Goal: Task Accomplishment & Management: Complete application form

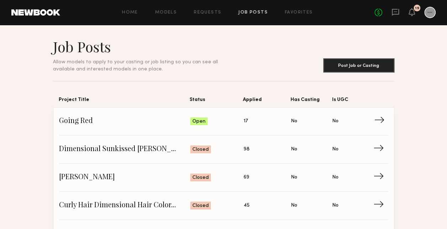
click at [108, 120] on span "Going Red" at bounding box center [124, 121] width 131 height 11
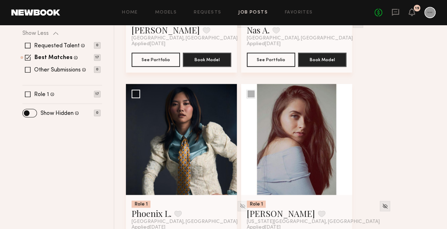
scroll to position [107, 0]
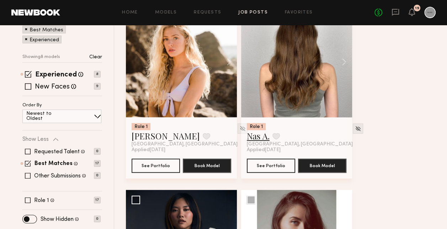
click at [260, 140] on link "Nas A." at bounding box center [258, 135] width 23 height 11
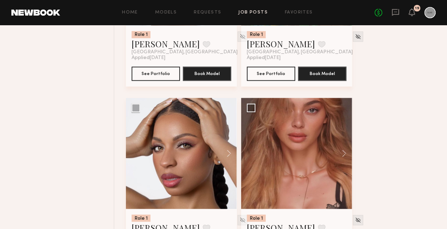
scroll to position [605, 0]
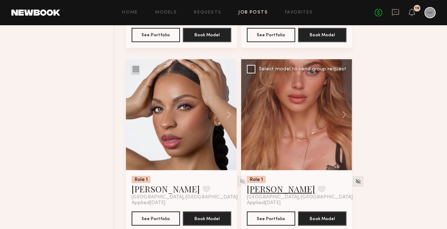
click at [273, 188] on link "Johanna C." at bounding box center [281, 188] width 68 height 11
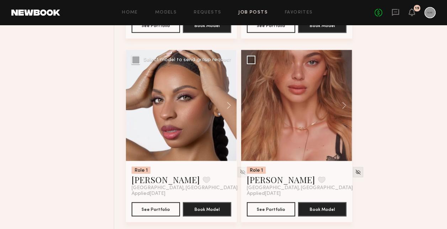
scroll to position [619, 0]
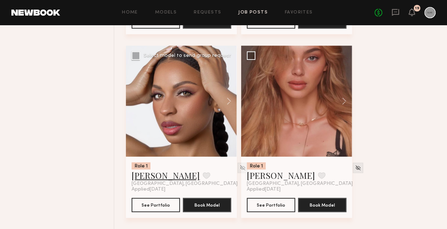
click at [156, 173] on link "Danika E." at bounding box center [166, 174] width 68 height 11
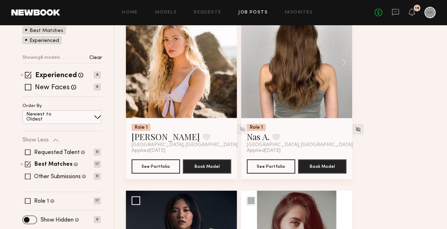
scroll to position [107, 0]
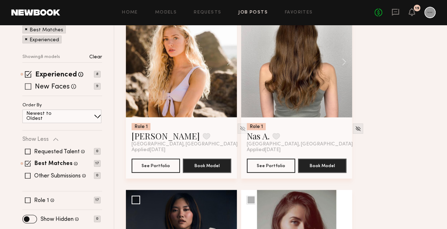
click at [30, 88] on span at bounding box center [28, 86] width 6 height 6
click at [29, 76] on span at bounding box center [28, 74] width 7 height 7
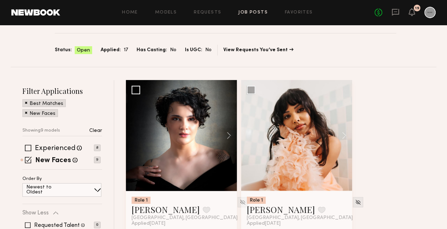
scroll to position [71, 0]
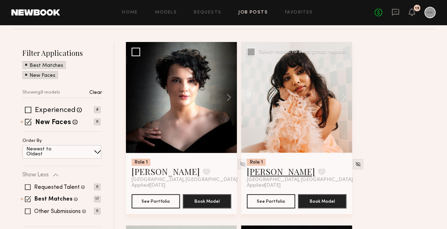
click at [268, 171] on link "Janie S." at bounding box center [281, 171] width 68 height 11
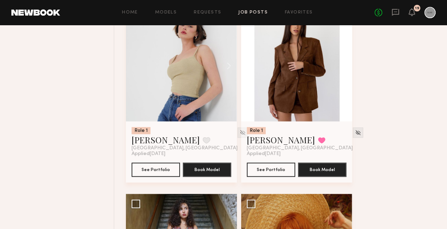
scroll to position [427, 0]
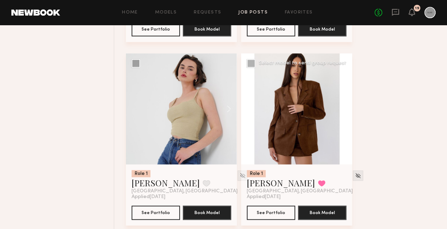
click at [295, 124] on div at bounding box center [296, 108] width 111 height 111
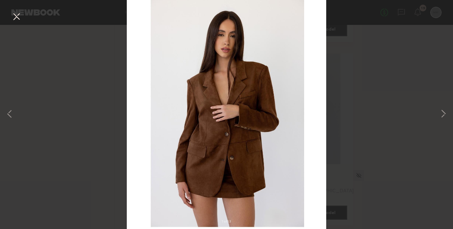
click at [438, 113] on div "1 of 13" at bounding box center [226, 114] width 453 height 229
click at [443, 113] on button at bounding box center [443, 114] width 9 height 183
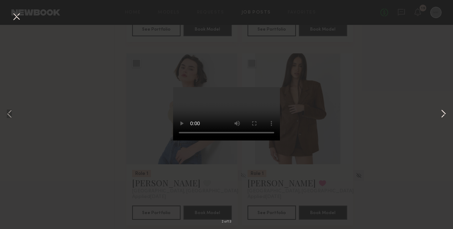
click at [443, 113] on button at bounding box center [443, 114] width 9 height 183
click at [17, 17] on button at bounding box center [16, 17] width 11 height 13
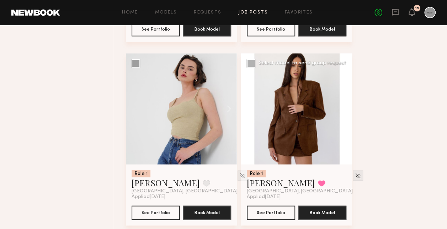
click at [271, 96] on div at bounding box center [296, 108] width 111 height 111
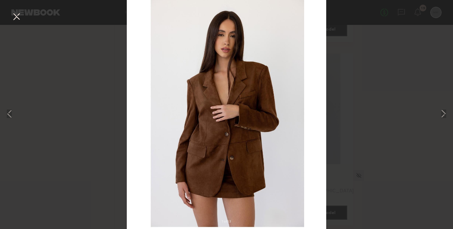
click at [216, 107] on img at bounding box center [226, 113] width 199 height 249
click at [440, 114] on button at bounding box center [443, 114] width 9 height 183
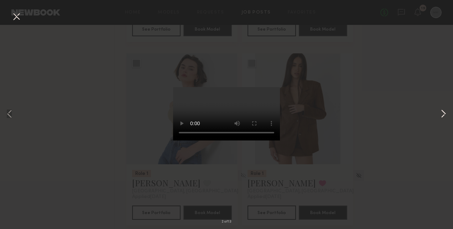
click at [440, 114] on button at bounding box center [443, 114] width 9 height 183
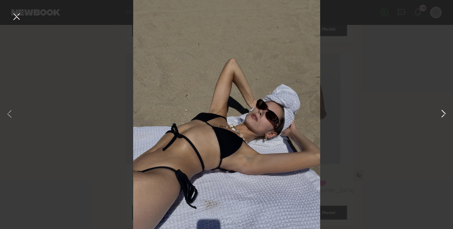
click at [440, 114] on button at bounding box center [443, 114] width 9 height 183
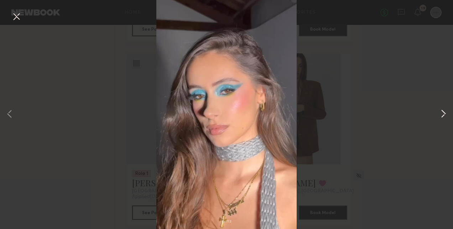
click at [443, 114] on button at bounding box center [443, 114] width 9 height 183
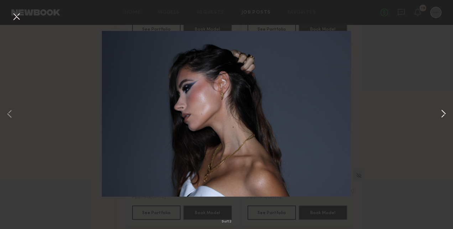
drag, startPoint x: 443, startPoint y: 114, endPoint x: 438, endPoint y: 112, distance: 5.2
click at [444, 114] on button at bounding box center [443, 114] width 9 height 183
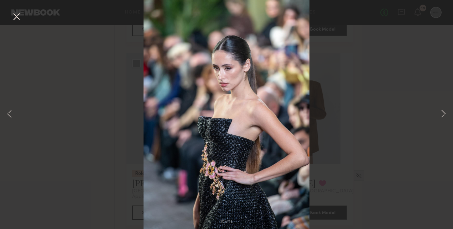
click at [15, 17] on button at bounding box center [16, 17] width 11 height 13
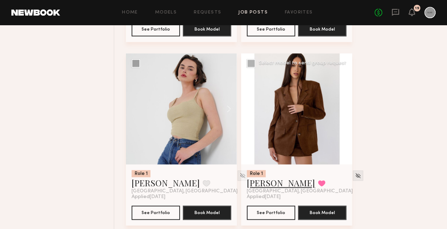
click at [249, 180] on link "Miranda J." at bounding box center [281, 182] width 68 height 11
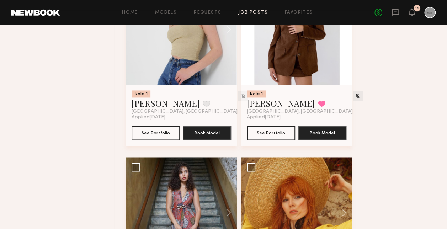
scroll to position [463, 0]
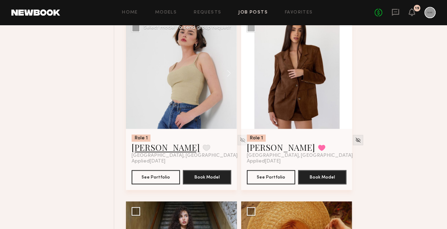
click at [159, 151] on link "[PERSON_NAME]" at bounding box center [166, 147] width 68 height 11
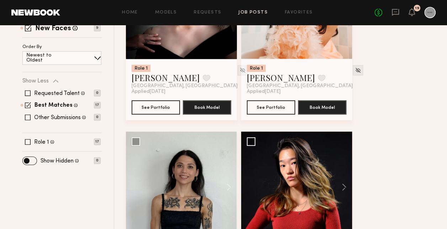
scroll to position [233, 0]
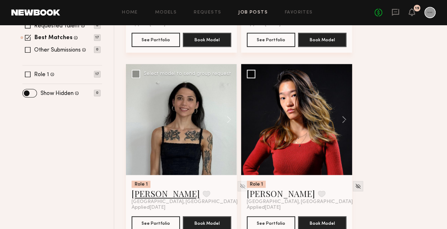
click at [151, 193] on link "Carolyn M." at bounding box center [166, 193] width 68 height 11
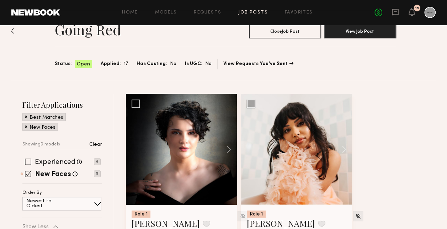
scroll to position [0, 0]
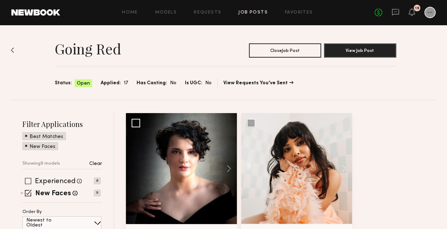
click at [32, 178] on div "Experienced Talent we've deemed to have ample paid, professional modeling exper…" at bounding box center [61, 181] width 78 height 6
click at [30, 178] on span at bounding box center [28, 181] width 6 height 6
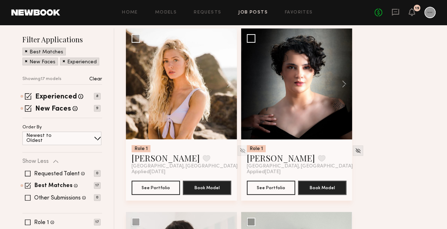
scroll to position [71, 0]
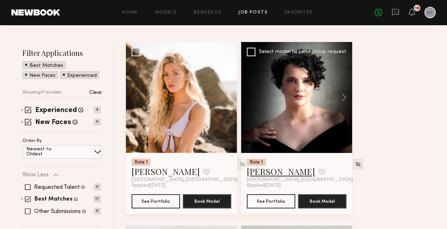
click at [280, 173] on link "Victoria K." at bounding box center [281, 171] width 68 height 11
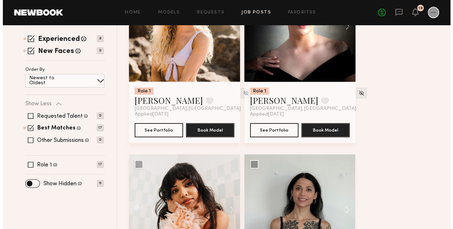
scroll to position [0, 0]
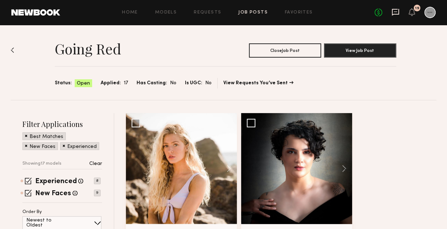
click at [397, 10] on icon at bounding box center [396, 12] width 8 height 8
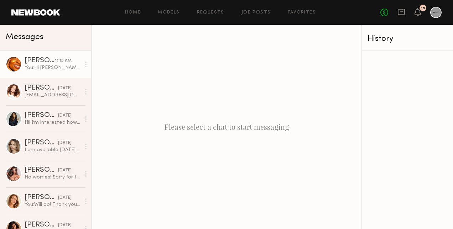
click at [32, 61] on div "[PERSON_NAME]" at bounding box center [40, 60] width 30 height 7
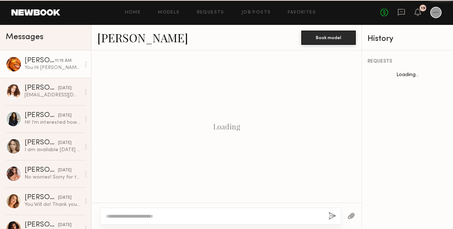
scroll to position [241, 0]
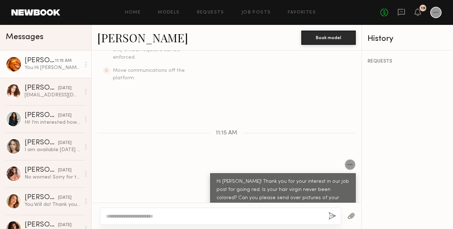
click at [112, 35] on link "[PERSON_NAME]" at bounding box center [142, 37] width 91 height 15
click at [126, 14] on div "Home Models Requests Job Posts Favorites Sign Out" at bounding box center [220, 12] width 320 height 5
click at [131, 14] on link "Home" at bounding box center [133, 12] width 16 height 5
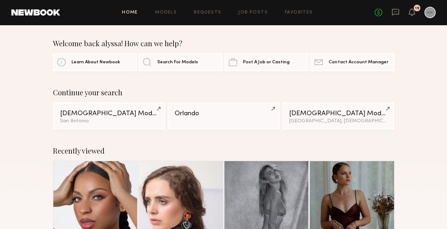
click at [135, 15] on link "Home" at bounding box center [130, 12] width 16 height 5
click at [253, 10] on link "Job Posts" at bounding box center [253, 12] width 30 height 5
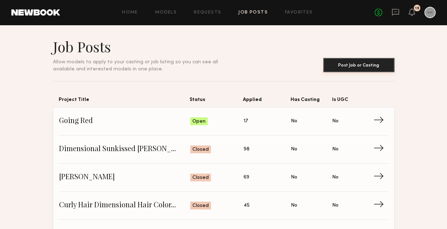
click at [352, 68] on button "Post Job or Casting" at bounding box center [359, 65] width 71 height 14
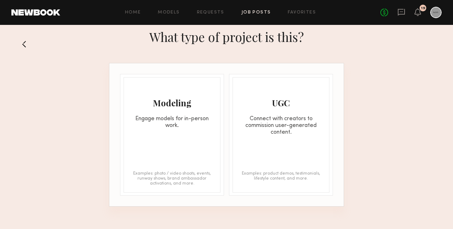
click at [25, 44] on button at bounding box center [26, 43] width 11 height 11
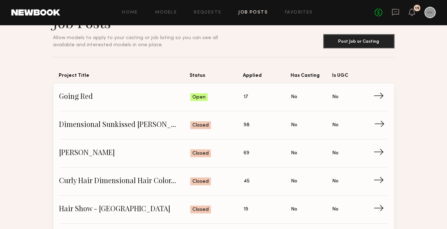
scroll to position [36, 0]
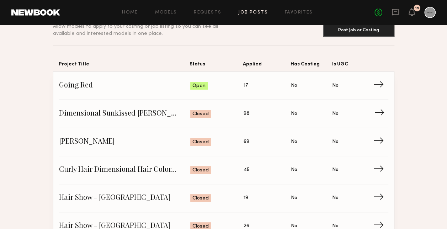
click at [124, 114] on span "Dimensional Sunkissed Brunette - Eric" at bounding box center [124, 114] width 131 height 11
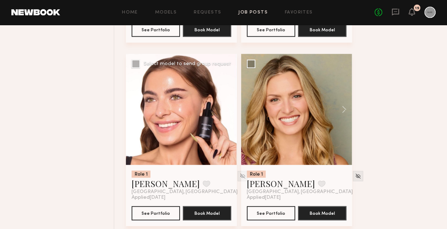
scroll to position [854, 0]
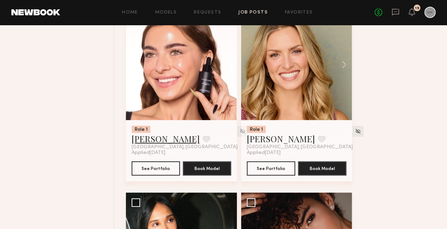
click at [160, 140] on link "Peyton L." at bounding box center [166, 138] width 68 height 11
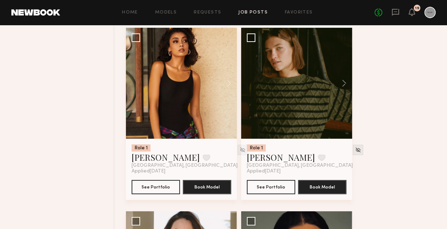
scroll to position [1388, 0]
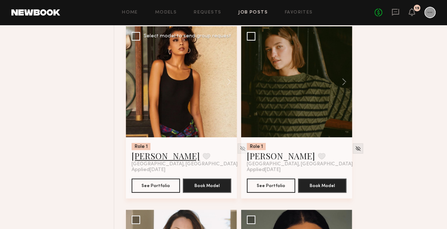
click at [164, 152] on link "Ghazal G." at bounding box center [166, 155] width 68 height 11
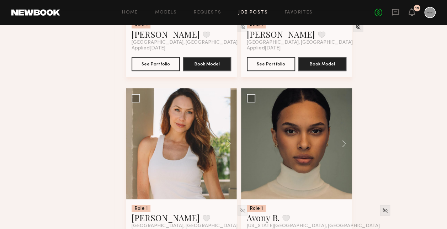
scroll to position [1566, 0]
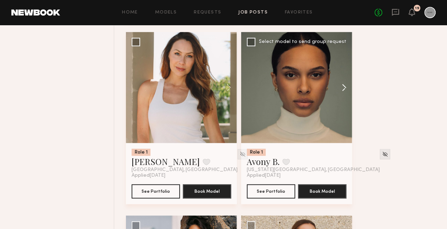
click at [345, 87] on button at bounding box center [341, 87] width 23 height 111
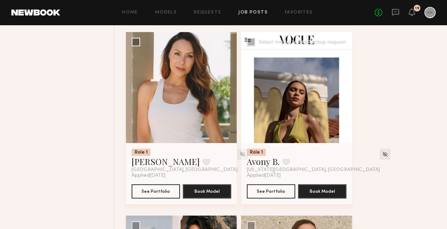
click at [345, 87] on button at bounding box center [341, 87] width 23 height 111
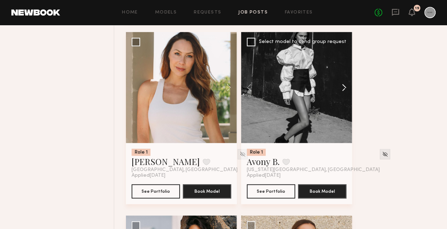
click at [345, 87] on button at bounding box center [341, 87] width 23 height 111
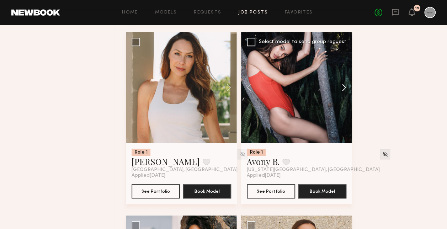
click at [345, 87] on button at bounding box center [341, 87] width 23 height 111
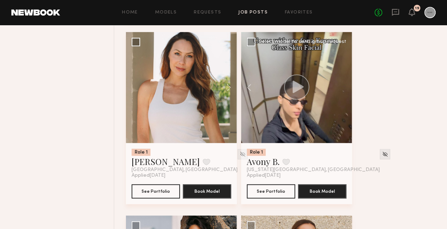
click at [345, 87] on div at bounding box center [296, 87] width 111 height 111
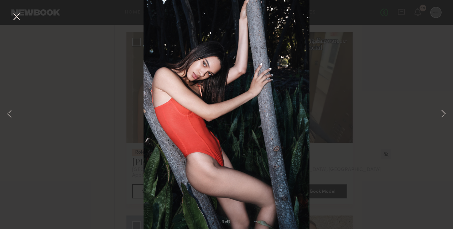
click at [11, 16] on button at bounding box center [16, 17] width 11 height 13
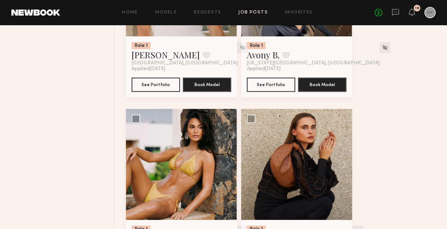
scroll to position [1744, 0]
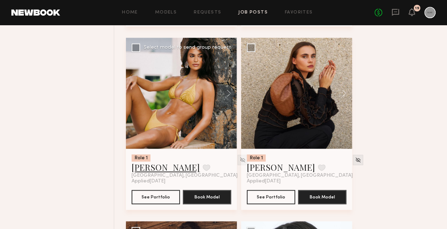
click at [146, 170] on link "Alina Z." at bounding box center [166, 167] width 68 height 11
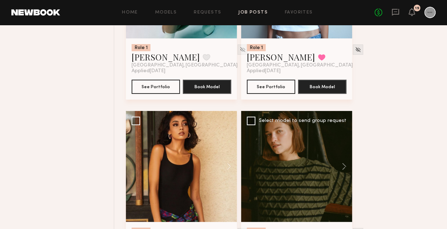
scroll to position [1388, 0]
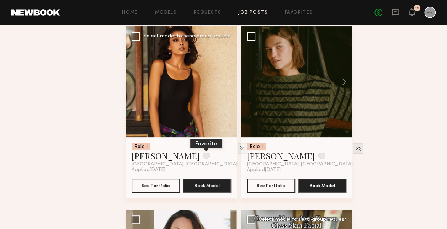
click at [203, 159] on button at bounding box center [206, 156] width 7 height 6
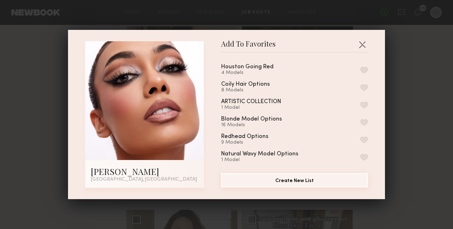
click at [268, 179] on button "Create New List" at bounding box center [294, 180] width 147 height 14
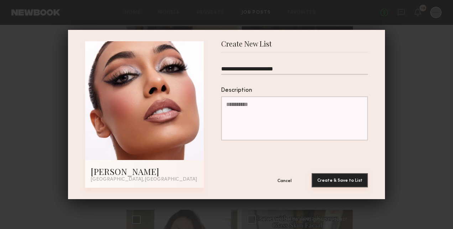
type input "**********"
click at [316, 183] on button "Create & Save to List" at bounding box center [339, 180] width 56 height 14
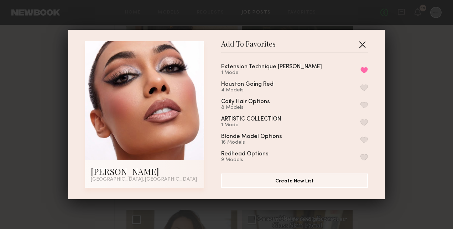
click at [361, 46] on button "button" at bounding box center [361, 44] width 11 height 11
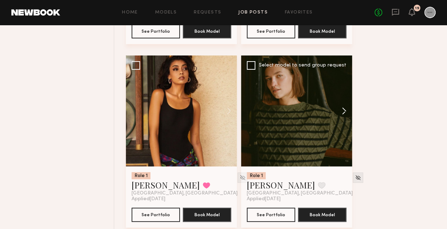
scroll to position [1352, 0]
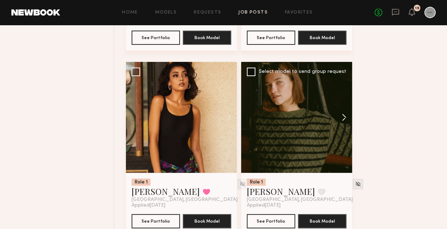
click at [342, 117] on button at bounding box center [341, 117] width 23 height 111
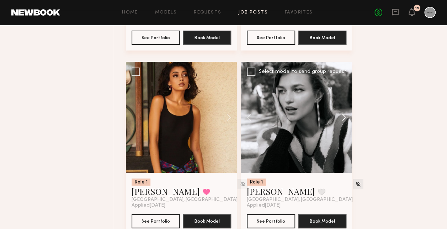
click at [342, 117] on button at bounding box center [341, 117] width 23 height 111
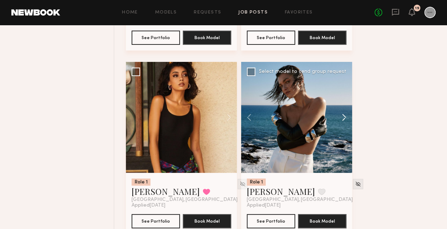
click at [342, 117] on button at bounding box center [341, 117] width 23 height 111
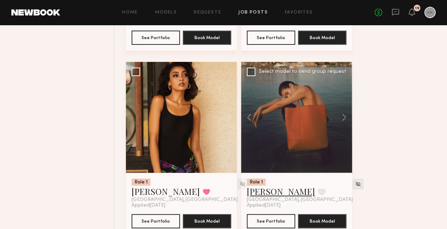
click at [279, 190] on link "Helena L." at bounding box center [281, 191] width 68 height 11
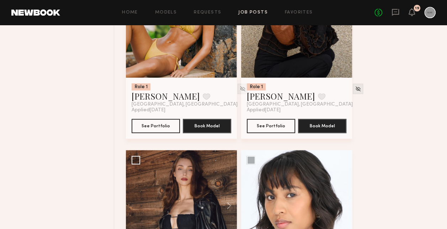
scroll to position [1957, 0]
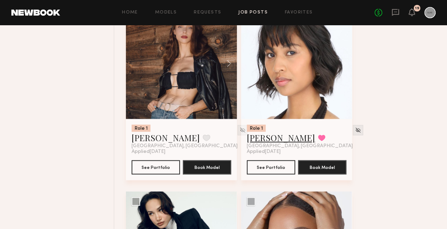
click at [257, 140] on link "Joy C." at bounding box center [281, 137] width 68 height 11
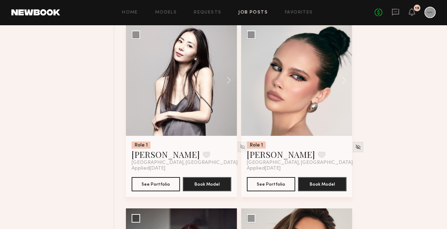
scroll to position [2634, 0]
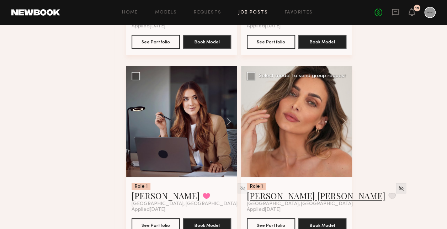
click at [274, 191] on link "Kacie Nicole M." at bounding box center [316, 195] width 139 height 11
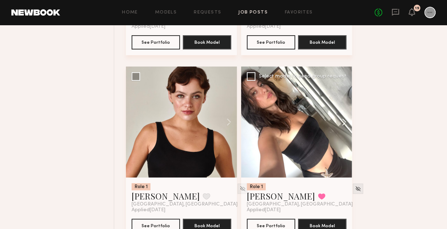
scroll to position [2812, 0]
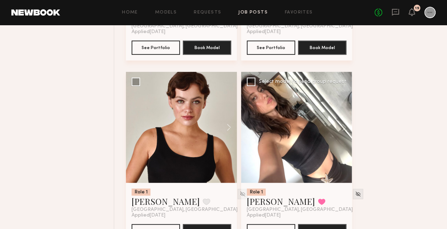
click at [317, 113] on div at bounding box center [296, 127] width 111 height 111
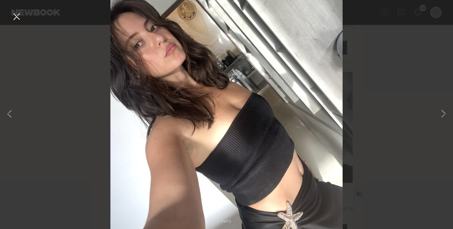
click at [18, 18] on button at bounding box center [16, 17] width 11 height 13
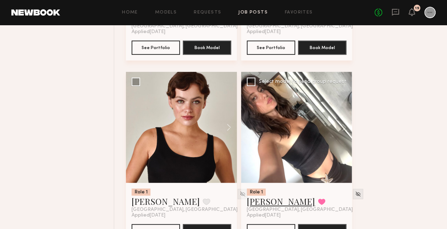
click at [268, 203] on link "Keana M." at bounding box center [281, 201] width 68 height 11
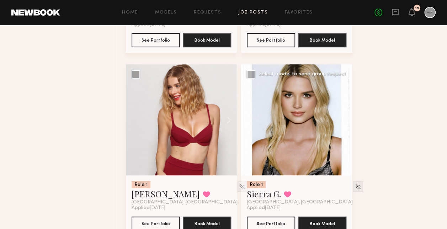
scroll to position [4128, 0]
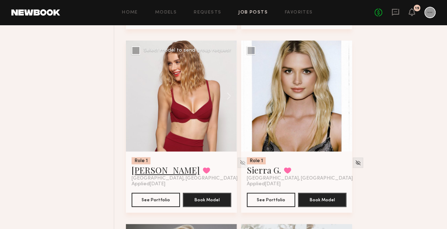
click at [139, 168] on link "Alena S." at bounding box center [166, 169] width 68 height 11
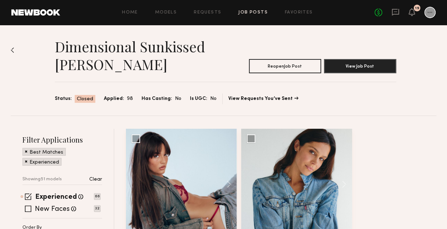
scroll to position [21, 0]
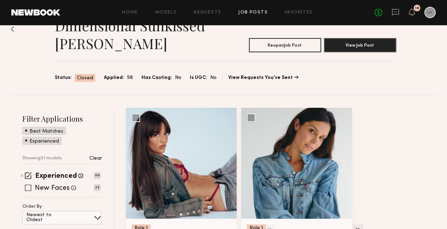
click at [28, 189] on span at bounding box center [28, 188] width 6 height 6
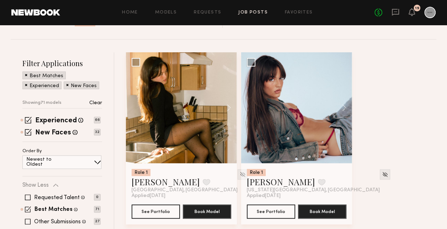
scroll to position [0, 0]
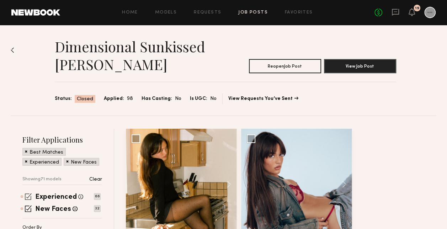
click at [28, 196] on span at bounding box center [28, 196] width 7 height 7
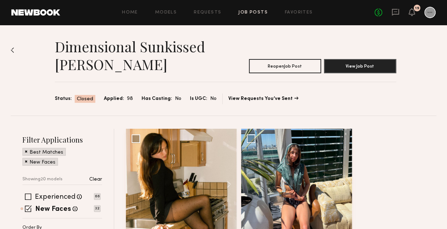
scroll to position [36, 0]
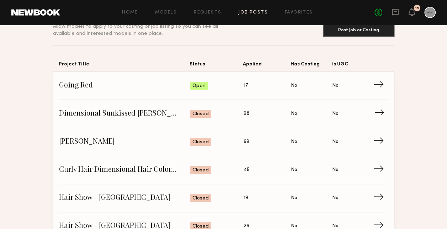
click at [121, 116] on span "Dimensional Sunkissed Brunette - Eric" at bounding box center [124, 114] width 131 height 11
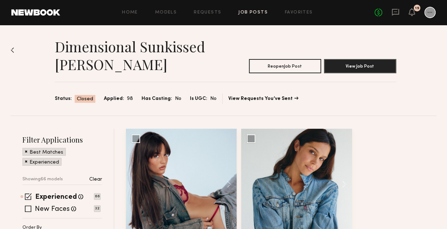
scroll to position [36, 0]
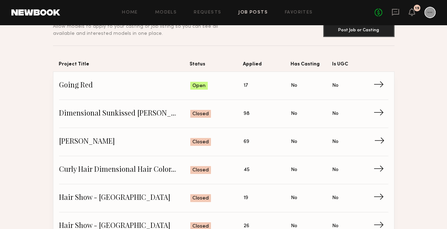
click at [92, 137] on span "Rich Brunette" at bounding box center [124, 142] width 131 height 11
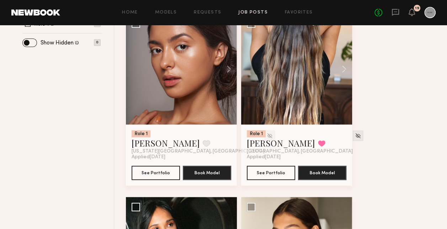
scroll to position [285, 0]
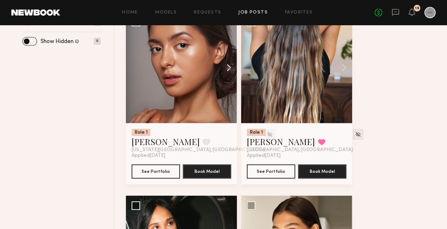
click at [230, 68] on button at bounding box center [225, 67] width 23 height 111
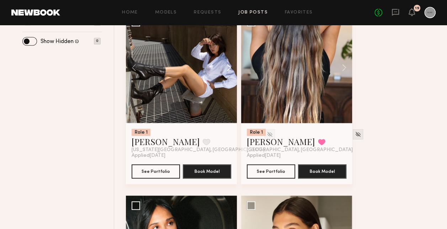
click at [230, 68] on button at bounding box center [225, 67] width 23 height 111
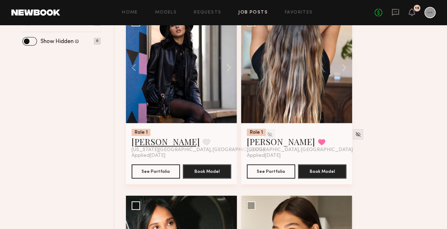
click at [154, 143] on link "Annette W." at bounding box center [166, 141] width 68 height 11
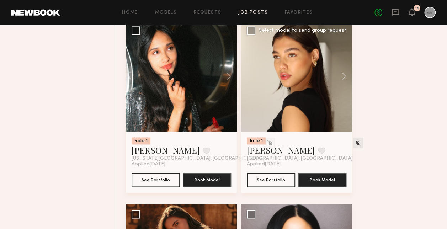
scroll to position [463, 0]
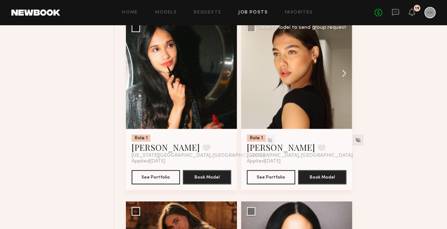
click at [343, 73] on button at bounding box center [341, 73] width 23 height 111
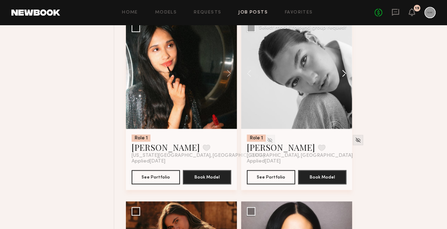
click at [343, 73] on button at bounding box center [341, 73] width 23 height 111
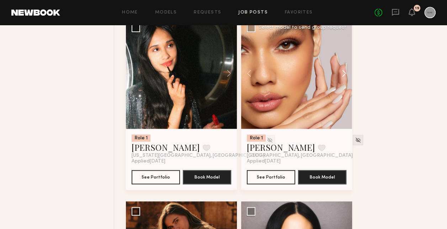
click at [343, 73] on button at bounding box center [341, 73] width 23 height 111
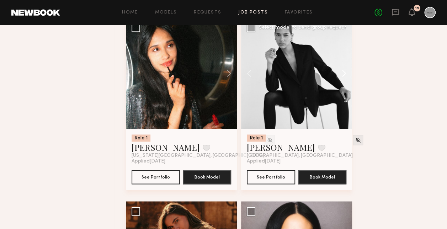
click at [343, 73] on button at bounding box center [341, 73] width 23 height 111
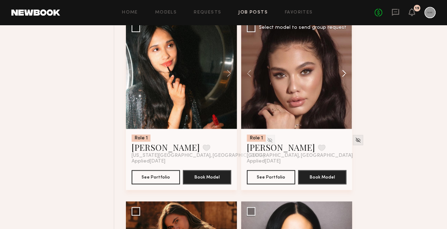
click at [343, 73] on button at bounding box center [341, 73] width 23 height 111
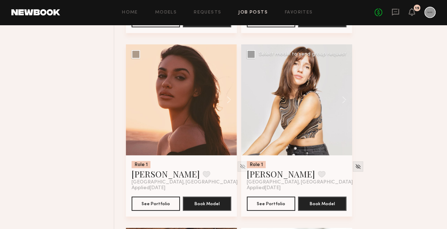
scroll to position [997, 0]
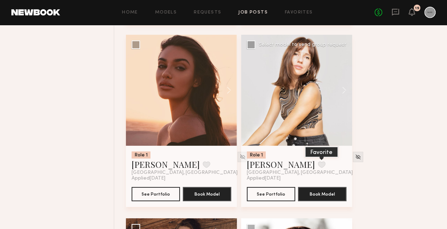
click at [318, 164] on button at bounding box center [321, 165] width 7 height 6
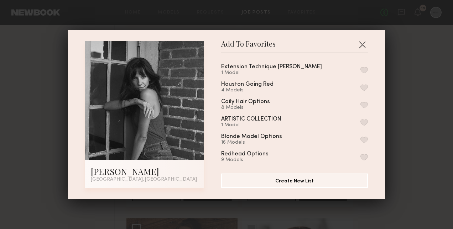
click at [360, 68] on button "button" at bounding box center [363, 70] width 7 height 6
click at [356, 46] on button "button" at bounding box center [361, 44] width 11 height 11
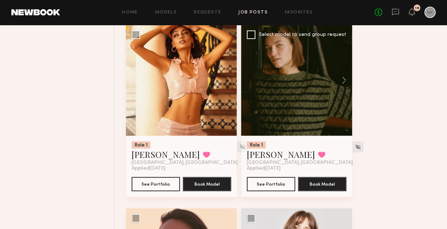
scroll to position [819, 0]
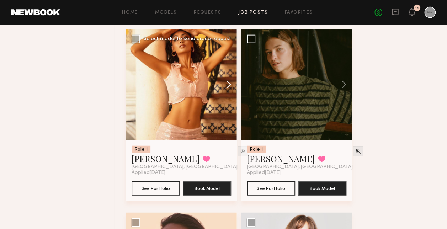
click at [225, 86] on button at bounding box center [225, 84] width 23 height 111
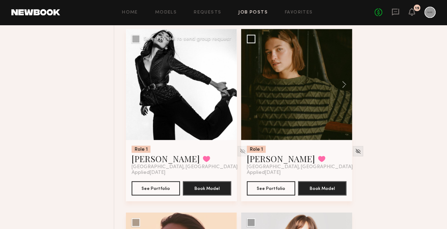
click at [225, 86] on button at bounding box center [225, 84] width 23 height 111
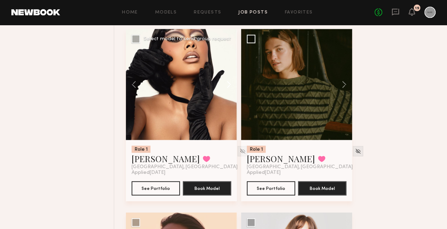
click at [225, 86] on button at bounding box center [225, 84] width 23 height 111
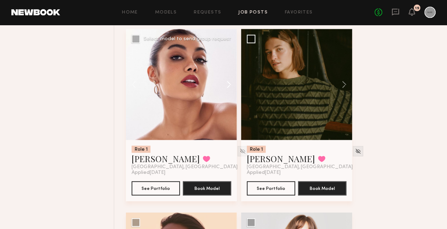
click at [225, 86] on button at bounding box center [225, 84] width 23 height 111
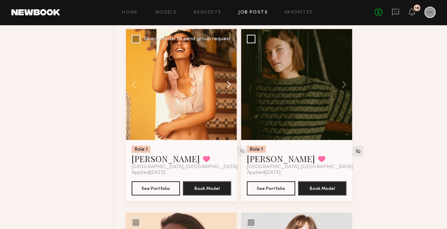
click at [225, 86] on button at bounding box center [225, 84] width 23 height 111
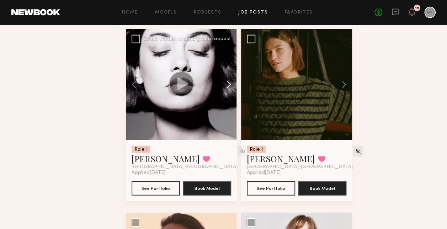
click at [225, 86] on button at bounding box center [225, 84] width 23 height 111
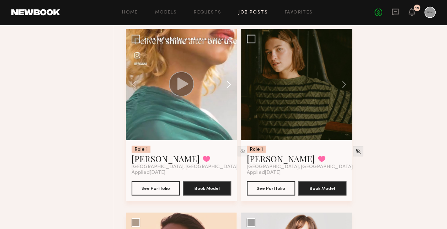
click at [225, 86] on button at bounding box center [225, 84] width 23 height 111
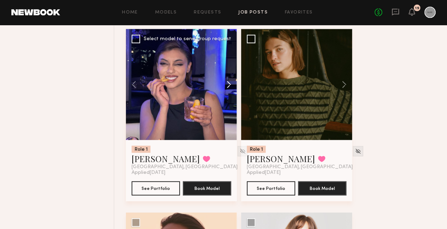
click at [225, 86] on button at bounding box center [225, 84] width 23 height 111
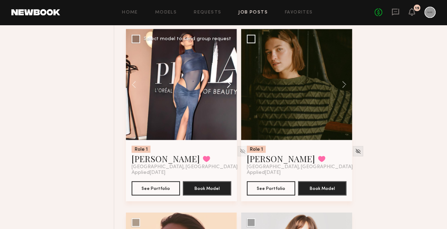
click at [225, 86] on button at bounding box center [225, 84] width 23 height 111
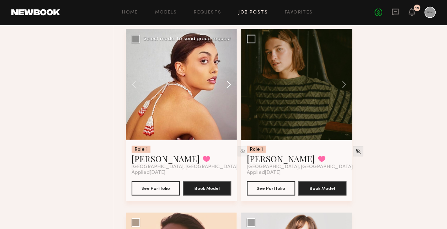
click at [225, 86] on button at bounding box center [225, 84] width 23 height 111
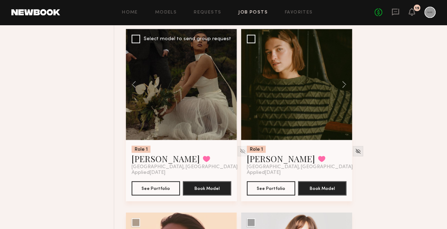
click at [225, 86] on div at bounding box center [181, 84] width 111 height 111
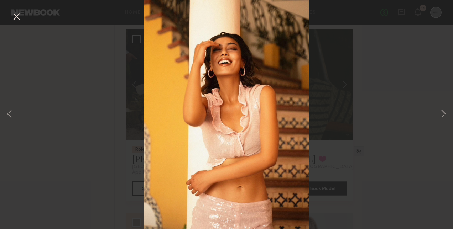
click at [14, 21] on button at bounding box center [16, 17] width 11 height 13
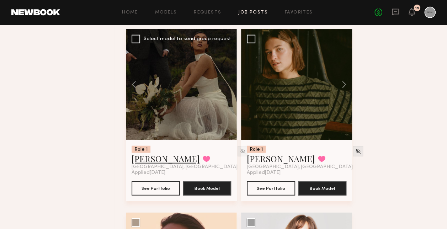
click at [156, 161] on link "Ghazal G." at bounding box center [166, 158] width 68 height 11
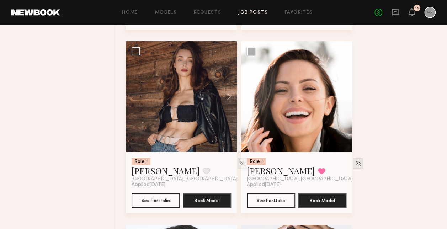
scroll to position [1174, 0]
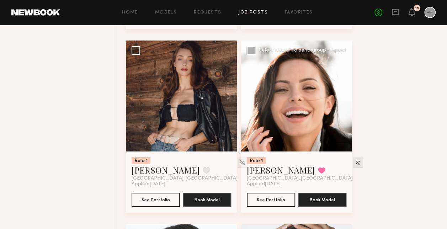
click at [345, 99] on button at bounding box center [341, 96] width 23 height 111
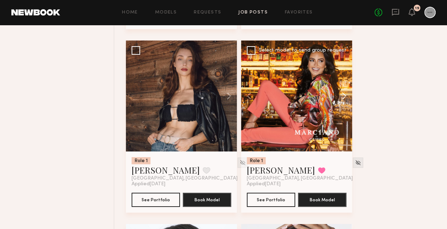
click at [345, 99] on button at bounding box center [341, 96] width 23 height 111
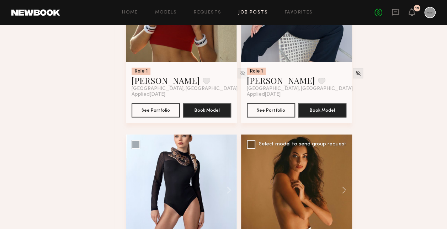
scroll to position [1815, 0]
click at [230, 188] on button at bounding box center [225, 190] width 23 height 111
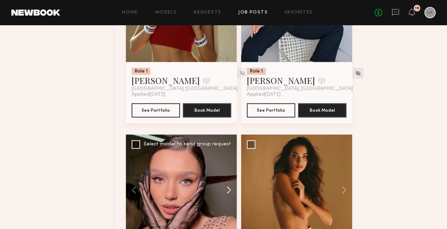
click at [230, 188] on button at bounding box center [225, 190] width 23 height 111
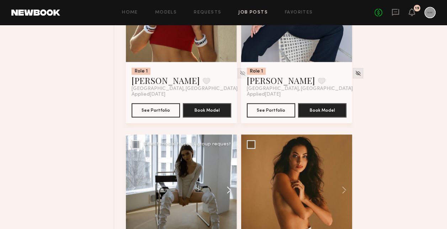
click at [230, 188] on button at bounding box center [225, 190] width 23 height 111
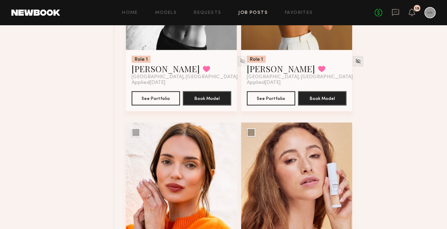
scroll to position [2064, 0]
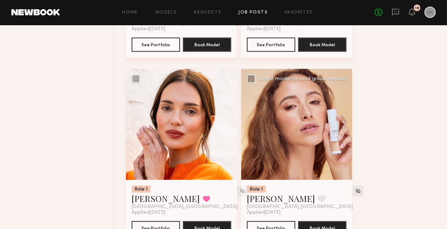
click at [349, 127] on button at bounding box center [341, 124] width 23 height 111
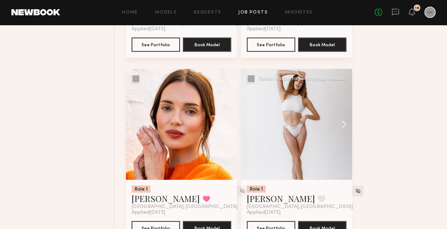
click at [349, 127] on button at bounding box center [341, 124] width 23 height 111
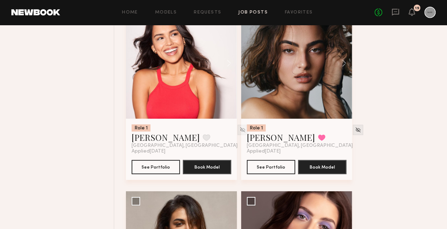
scroll to position [2313, 0]
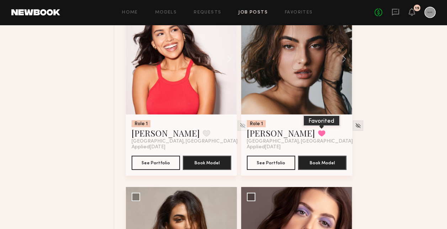
click at [318, 136] on button at bounding box center [321, 133] width 7 height 6
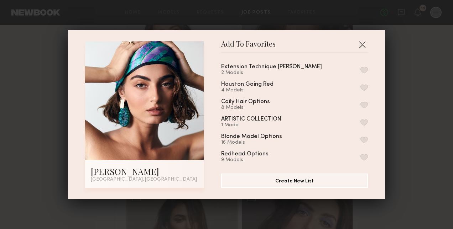
click at [360, 72] on button "button" at bounding box center [363, 70] width 7 height 6
click at [356, 41] on button "button" at bounding box center [361, 44] width 11 height 11
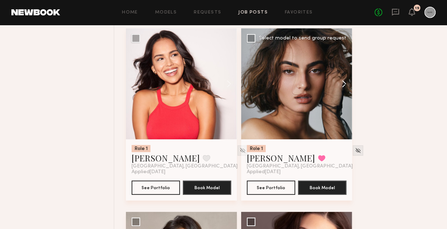
scroll to position [2278, 0]
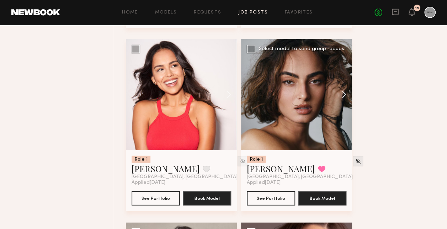
click at [345, 95] on button at bounding box center [341, 94] width 23 height 111
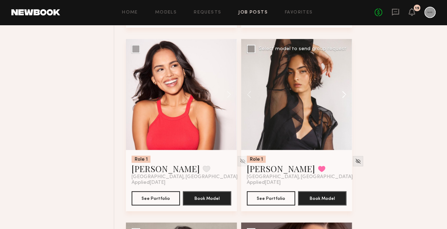
click at [345, 95] on button at bounding box center [341, 94] width 23 height 111
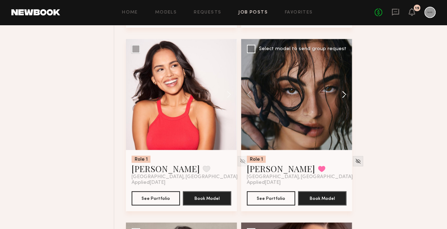
click at [345, 95] on button at bounding box center [341, 94] width 23 height 111
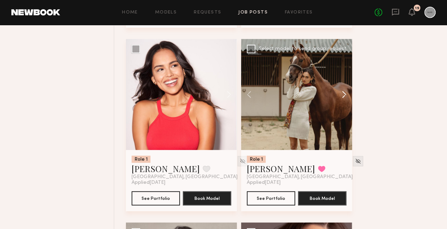
click at [345, 95] on button at bounding box center [341, 94] width 23 height 111
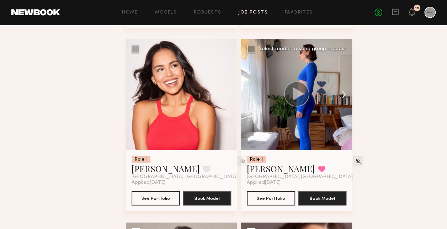
click at [345, 95] on button at bounding box center [341, 94] width 23 height 111
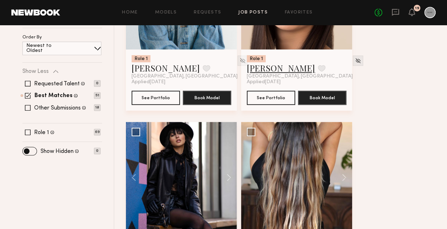
scroll to position [171, 0]
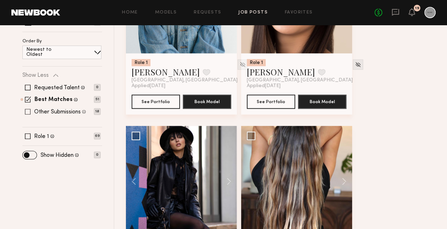
click at [64, 112] on label "Other Submissions" at bounding box center [57, 112] width 47 height 6
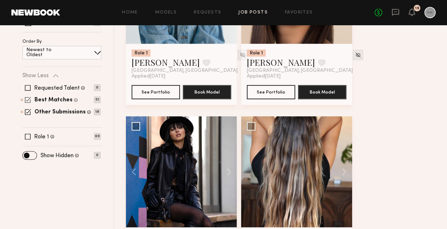
click at [29, 100] on span at bounding box center [28, 100] width 6 height 6
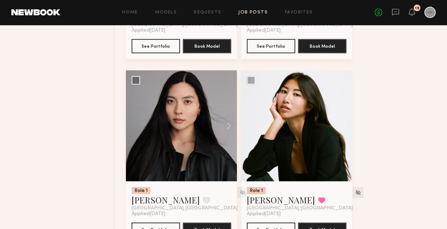
scroll to position [986, 0]
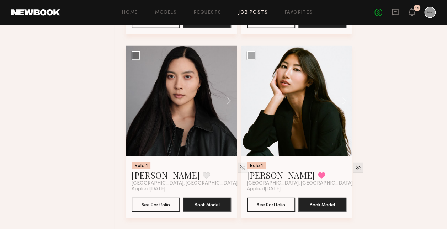
click at [304, 15] on div "Home Models Requests Job Posts Favorites Sign Out No fees up to $5,000 19" at bounding box center [248, 12] width 376 height 11
click at [302, 13] on link "Favorites" at bounding box center [299, 12] width 28 height 5
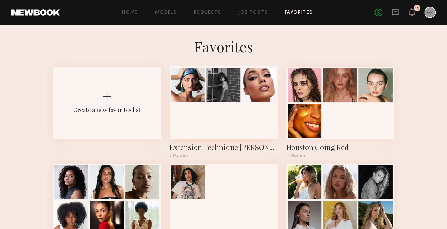
click at [213, 130] on div at bounding box center [224, 102] width 108 height 73
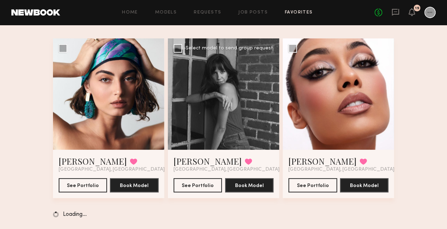
scroll to position [38, 0]
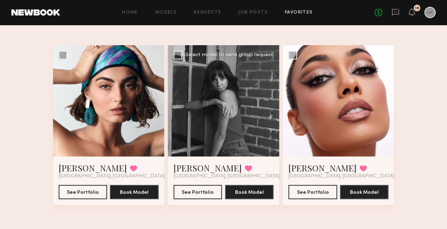
click at [269, 107] on div at bounding box center [223, 100] width 111 height 111
click at [222, 101] on div at bounding box center [223, 100] width 111 height 111
click at [195, 168] on link "Karen N." at bounding box center [208, 167] width 68 height 11
click at [259, 14] on link "Job Posts" at bounding box center [253, 12] width 30 height 5
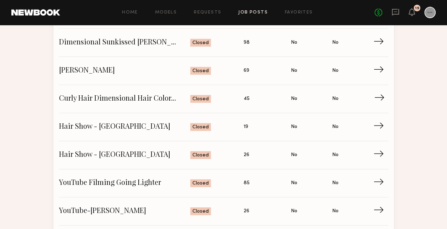
scroll to position [71, 0]
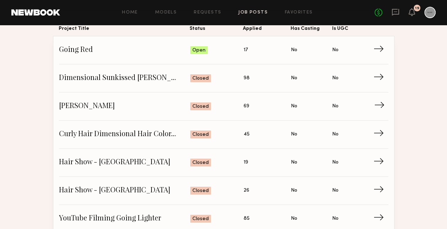
click at [107, 111] on link "Rich Brunette Status: Closed Applied: 69 Has Casting: No Is UGC: No →" at bounding box center [224, 107] width 330 height 28
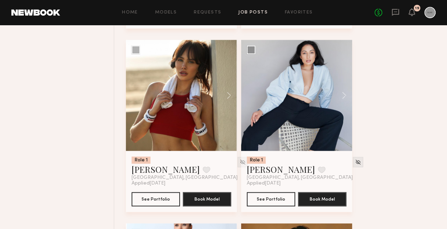
scroll to position [1744, 0]
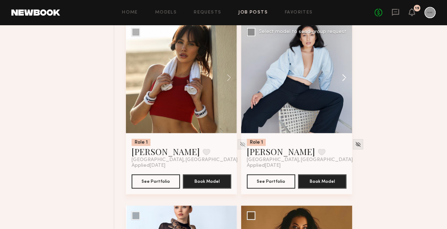
click at [341, 81] on button at bounding box center [341, 77] width 23 height 111
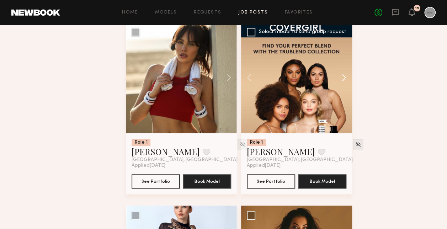
click at [342, 80] on button at bounding box center [341, 77] width 23 height 111
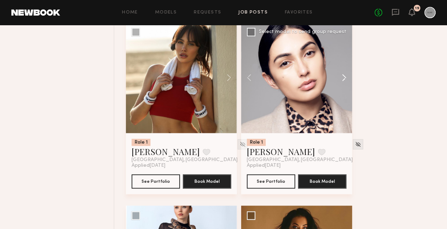
click at [342, 80] on button at bounding box center [341, 77] width 23 height 111
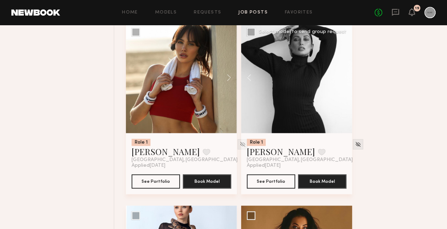
click at [342, 80] on div at bounding box center [296, 77] width 111 height 111
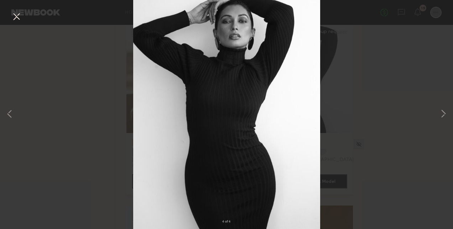
click at [16, 16] on button at bounding box center [16, 17] width 11 height 13
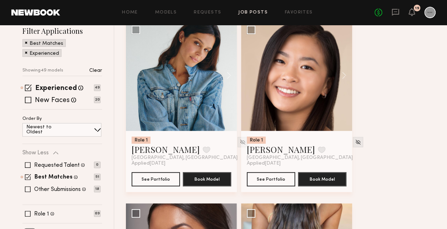
scroll to position [0, 0]
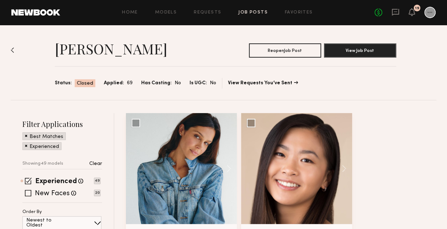
click at [260, 13] on link "Job Posts" at bounding box center [253, 12] width 30 height 5
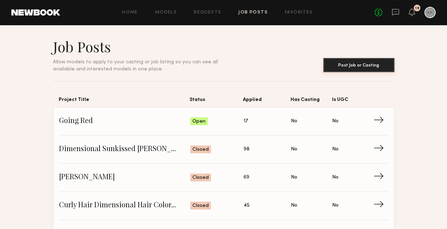
click at [373, 64] on button "Post Job or Casting" at bounding box center [359, 65] width 71 height 14
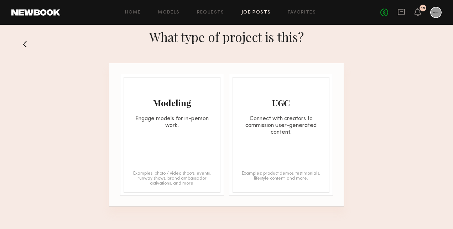
click at [118, 138] on div "Modeling Engage models for in-person work. Examples: photo / video shoots, even…" at bounding box center [226, 134] width 234 height 143
click at [144, 130] on div "Modeling Engage models for in-person work. Examples: photo / video shoots, even…" at bounding box center [171, 135] width 97 height 116
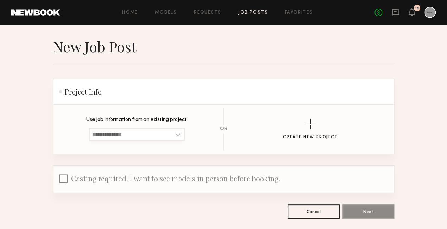
click at [171, 135] on input at bounding box center [137, 134] width 96 height 13
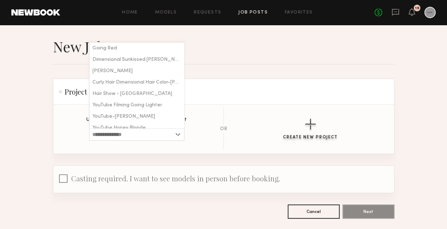
click at [291, 130] on button "Create New Project" at bounding box center [310, 129] width 55 height 21
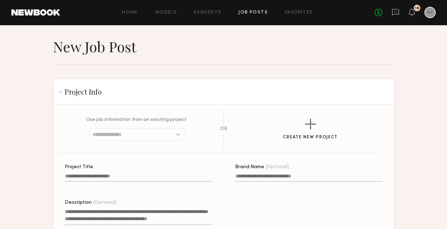
click at [114, 174] on input "Project Title" at bounding box center [139, 178] width 148 height 8
click at [234, 229] on html "Home Models Requests Job Posts Favorites Sign Out No fees up to $5,000 19 New J…" at bounding box center [223, 176] width 447 height 352
click at [112, 180] on input "Project Title A project title is required" at bounding box center [139, 178] width 148 height 8
type input "*"
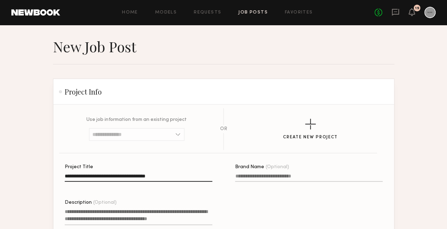
type input "**********"
click at [300, 177] on input "Brand Name (Optional)" at bounding box center [309, 178] width 148 height 8
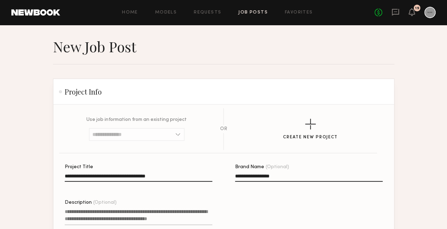
type input "**********"
click at [163, 214] on textarea "Description (Optional)" at bounding box center [139, 216] width 148 height 17
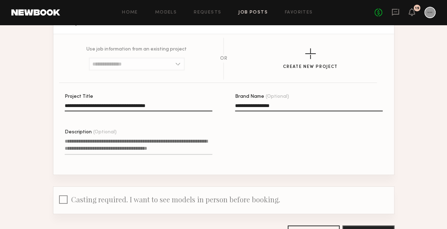
scroll to position [71, 0]
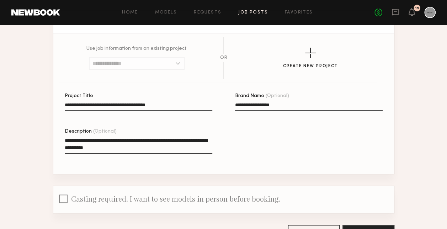
click at [112, 143] on textarea "**********" at bounding box center [139, 145] width 148 height 17
click at [110, 142] on textarea "**********" at bounding box center [139, 145] width 148 height 17
drag, startPoint x: 157, startPoint y: 153, endPoint x: 167, endPoint y: 154, distance: 10.0
click at [157, 153] on textarea "**********" at bounding box center [139, 145] width 148 height 17
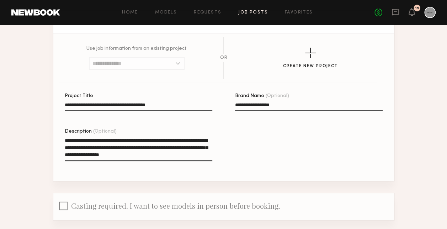
click at [206, 156] on textarea "**********" at bounding box center [139, 149] width 148 height 24
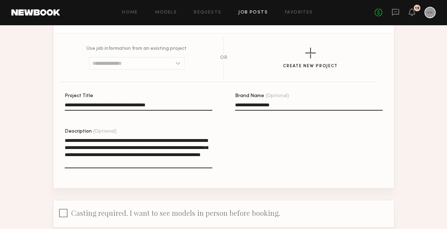
type textarea "**********"
click at [338, 169] on div "**********" at bounding box center [235, 141] width 341 height 95
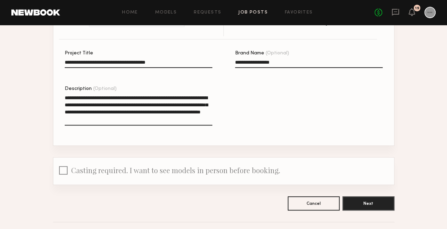
scroll to position [139, 0]
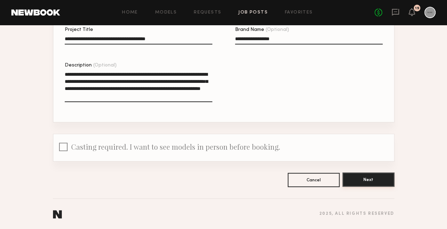
click at [383, 179] on button "Next" at bounding box center [369, 180] width 52 height 14
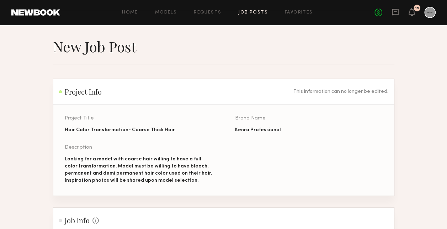
scroll to position [178, 0]
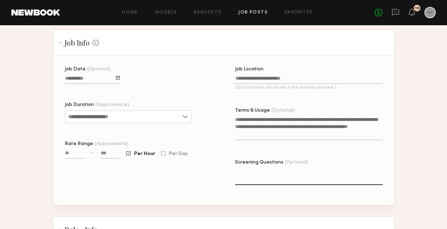
click at [116, 80] on div at bounding box center [118, 78] width 4 height 4
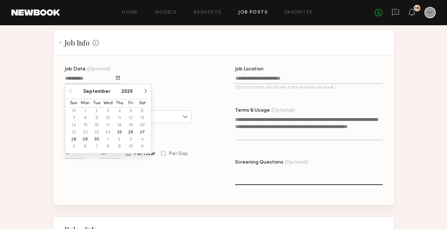
click at [143, 94] on header "September 2025" at bounding box center [108, 91] width 80 height 7
click at [143, 93] on button "button" at bounding box center [145, 91] width 4 height 4
click at [145, 93] on button "button" at bounding box center [145, 91] width 4 height 4
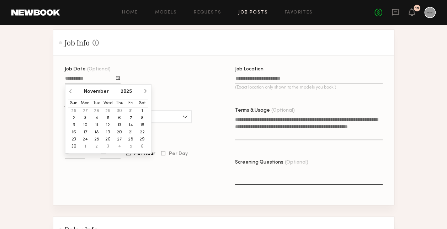
click at [68, 97] on div "November 2025 Sun Mon Tue Wed Thu Fri Sat 26 27 28 29 30 31 1 2 3 4 5 6 7 8 9 1…" at bounding box center [108, 119] width 87 height 70
click at [74, 95] on header "November 2025" at bounding box center [108, 91] width 80 height 7
click at [70, 93] on button "button" at bounding box center [70, 91] width 4 height 4
click at [110, 141] on button "29" at bounding box center [107, 139] width 11 height 7
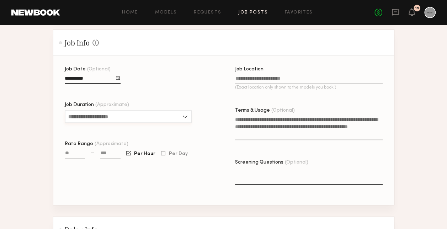
click at [179, 123] on input "Job Duration (Approximate)" at bounding box center [128, 116] width 127 height 13
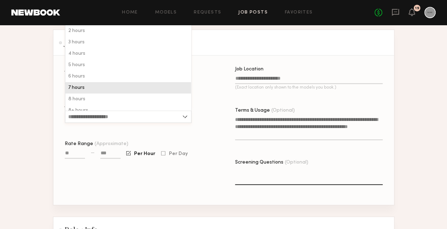
scroll to position [17, 0]
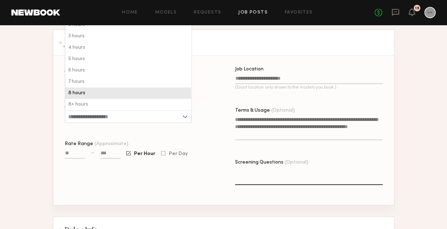
click at [116, 96] on div "8 hours" at bounding box center [128, 93] width 126 height 11
type input "*******"
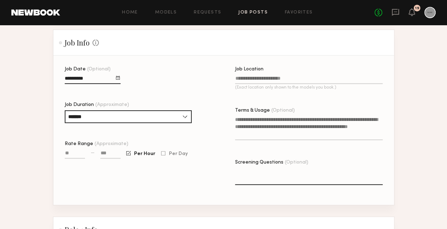
click at [256, 83] on input "Job Location (Exact location only shown to the models you book.)" at bounding box center [309, 80] width 148 height 8
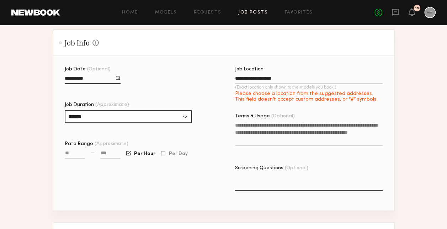
type input "**********"
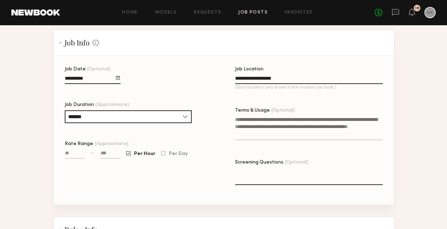
click at [270, 129] on textarea "Terms & Usage (Optional)" at bounding box center [309, 128] width 148 height 24
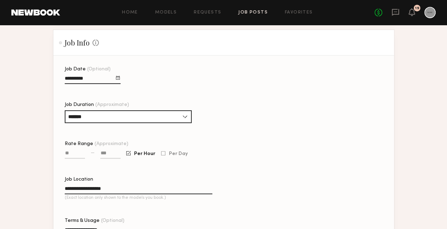
type textarea "**********"
click at [70, 158] on input "Rate Range (Approximate)" at bounding box center [75, 155] width 20 height 8
type input "***"
click at [117, 159] on input at bounding box center [110, 155] width 20 height 8
type input "**"
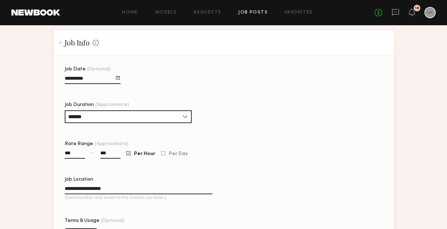
type input "***"
click at [165, 156] on div "Per Day" at bounding box center [174, 154] width 27 height 6
click at [161, 156] on div at bounding box center [163, 153] width 4 height 5
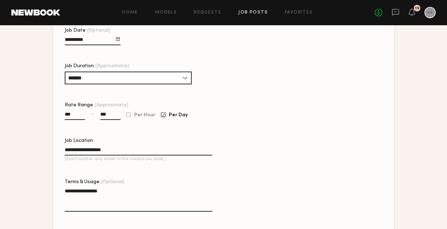
scroll to position [285, 0]
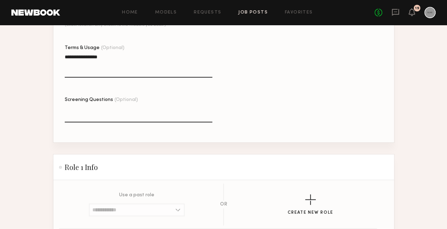
scroll to position [391, 0]
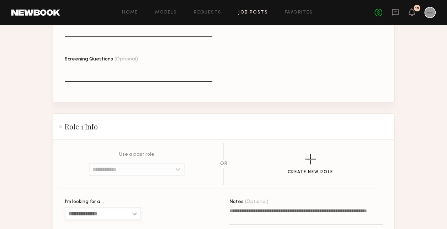
click at [104, 207] on input "I’m looking for a…" at bounding box center [103, 213] width 77 height 13
click at [98, 220] on div "Female" at bounding box center [102, 225] width 75 height 11
type input "******"
type input "**"
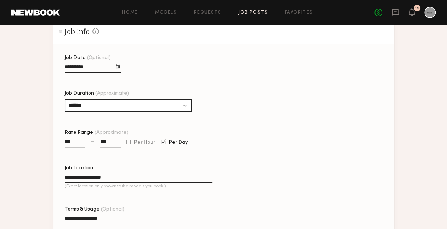
scroll to position [178, 0]
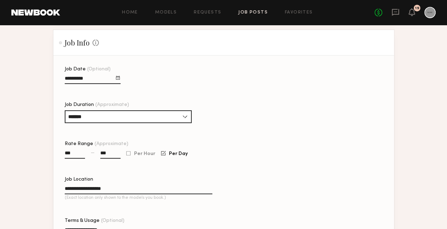
drag, startPoint x: 119, startPoint y: 159, endPoint x: 86, endPoint y: 159, distance: 33.5
click at [93, 159] on div "*** — ***" at bounding box center [93, 157] width 56 height 16
drag, startPoint x: 73, startPoint y: 157, endPoint x: 48, endPoint y: 157, distance: 25.3
type input "****"
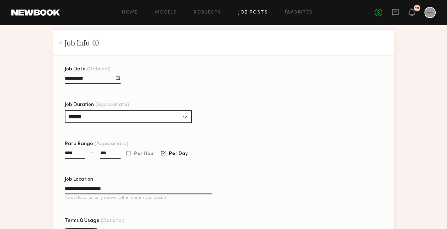
drag, startPoint x: 111, startPoint y: 157, endPoint x: 70, endPoint y: 152, distance: 41.7
click at [74, 152] on div "Rate Range (Approximate) **** — *** Per Hour Per Day" at bounding box center [139, 154] width 148 height 24
type input "****"
click at [218, 148] on div "**********" at bounding box center [235, 191] width 341 height 248
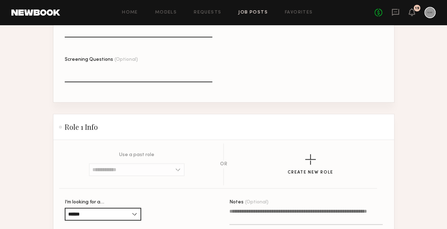
scroll to position [391, 0]
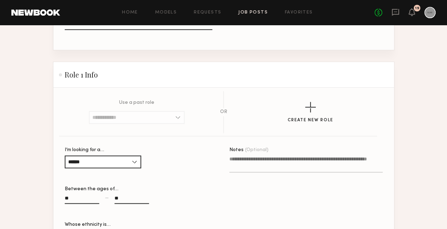
scroll to position [498, 0]
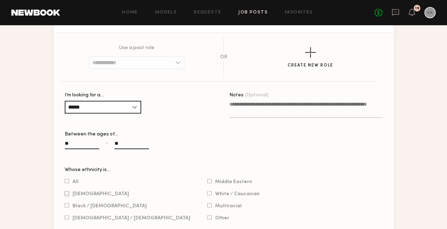
type input "**"
click at [68, 191] on div at bounding box center [67, 193] width 4 height 5
click at [68, 215] on div at bounding box center [67, 217] width 4 height 5
click at [207, 179] on div at bounding box center [209, 181] width 4 height 5
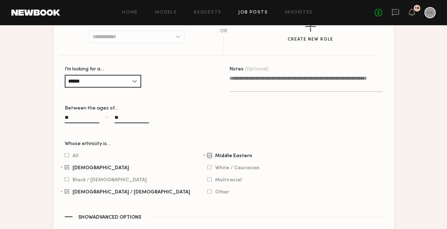
scroll to position [545, 0]
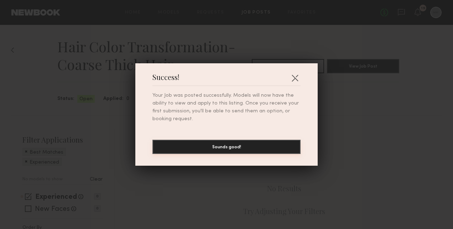
click at [253, 149] on button "Sounds good!" at bounding box center [226, 147] width 148 height 14
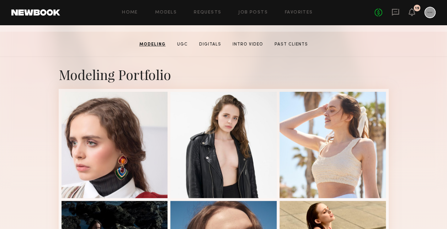
scroll to position [36, 0]
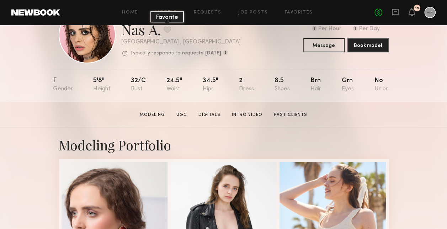
click at [167, 30] on button at bounding box center [167, 29] width 7 height 6
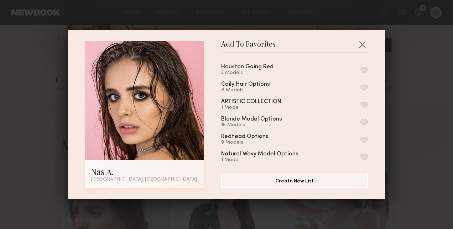
click at [360, 68] on div "Houston Going Red 3 Models Coily Hair Options 8 Models ARTISTIC COLLECTION 1 Mo…" at bounding box center [298, 110] width 154 height 104
click at [360, 70] on button "button" at bounding box center [363, 70] width 7 height 6
click at [358, 43] on button "button" at bounding box center [361, 44] width 11 height 11
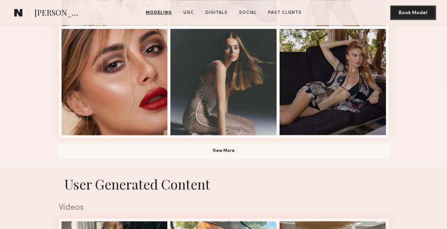
scroll to position [427, 0]
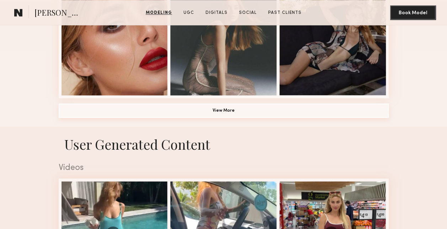
click at [237, 116] on button "View More" at bounding box center [224, 111] width 330 height 14
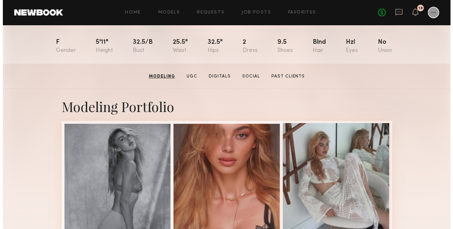
scroll to position [0, 0]
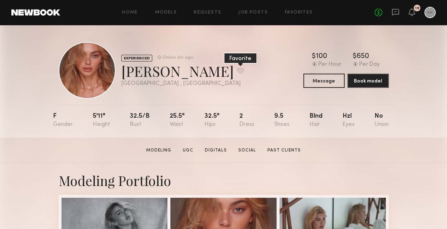
click at [237, 71] on button at bounding box center [240, 71] width 7 height 6
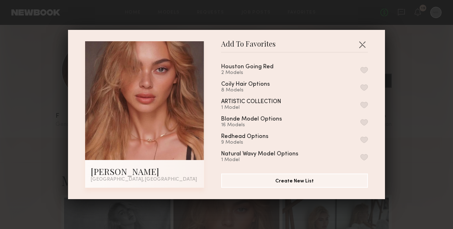
click at [360, 68] on button "button" at bounding box center [363, 70] width 7 height 6
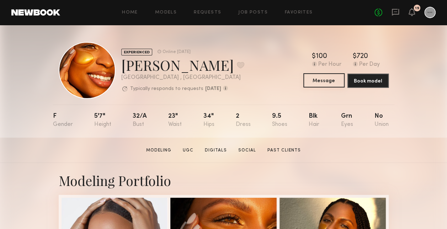
click at [322, 83] on button "Message" at bounding box center [324, 80] width 41 height 14
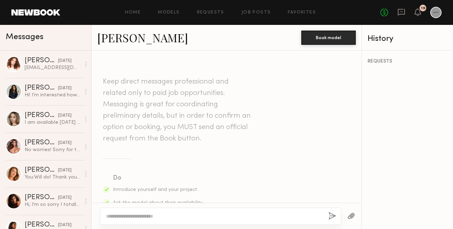
click at [208, 214] on textarea at bounding box center [214, 216] width 216 height 7
click at [452, 164] on html "Home Models Requests Job Posts Favorites Sign Out No fees up to $5,000 19 Messa…" at bounding box center [226, 114] width 453 height 229
click at [210, 216] on textarea at bounding box center [214, 216] width 216 height 7
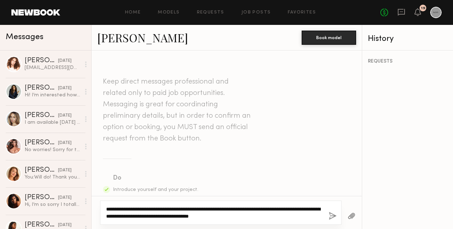
click at [201, 219] on textarea "**********" at bounding box center [214, 213] width 217 height 14
click at [199, 215] on textarea "**********" at bounding box center [214, 213] width 217 height 14
drag, startPoint x: 306, startPoint y: 216, endPoint x: 291, endPoint y: 222, distance: 16.0
click at [306, 216] on textarea "**********" at bounding box center [214, 213] width 217 height 14
click at [239, 217] on textarea "**********" at bounding box center [214, 213] width 217 height 14
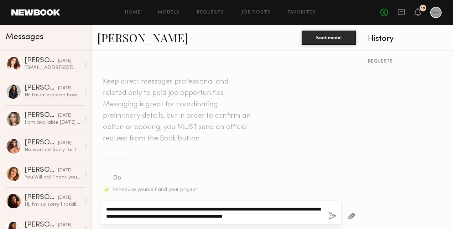
drag, startPoint x: 241, startPoint y: 218, endPoint x: 199, endPoint y: 219, distance: 42.0
click at [199, 219] on textarea "**********" at bounding box center [214, 213] width 217 height 14
click at [242, 215] on textarea "**********" at bounding box center [214, 213] width 217 height 14
click at [239, 218] on textarea "**********" at bounding box center [214, 213] width 217 height 14
drag, startPoint x: 239, startPoint y: 218, endPoint x: 220, endPoint y: 219, distance: 18.5
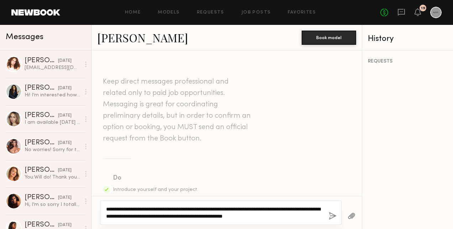
click at [220, 219] on textarea "**********" at bounding box center [214, 213] width 217 height 14
drag, startPoint x: 241, startPoint y: 217, endPoint x: 199, endPoint y: 219, distance: 41.3
click at [199, 219] on textarea "**********" at bounding box center [214, 213] width 217 height 14
click at [274, 213] on textarea "**********" at bounding box center [214, 213] width 217 height 14
paste textarea "**********"
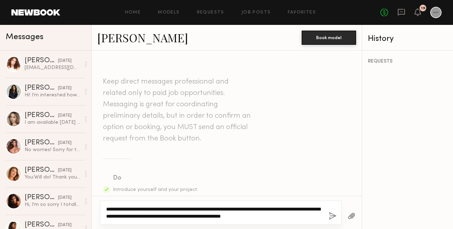
type textarea "**********"
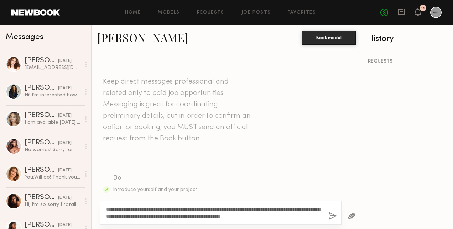
click at [338, 214] on div "**********" at bounding box center [220, 213] width 241 height 24
click at [330, 217] on button "button" at bounding box center [332, 216] width 8 height 9
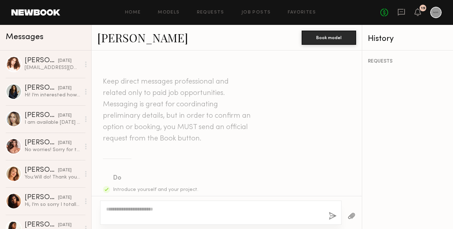
scroll to position [241, 0]
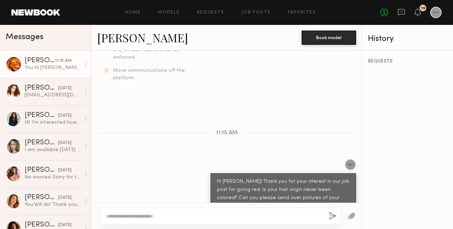
click at [141, 37] on link "Danika E." at bounding box center [142, 37] width 91 height 15
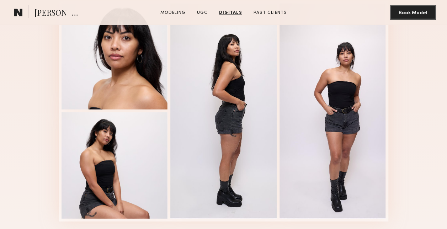
scroll to position [783, 0]
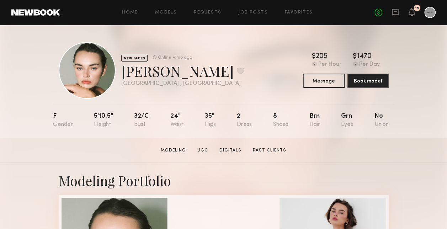
scroll to position [107, 0]
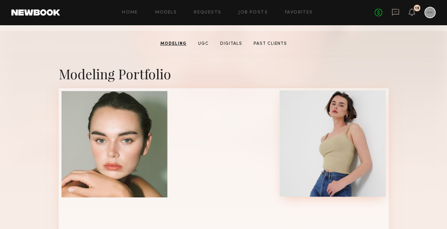
click at [360, 137] on div at bounding box center [333, 143] width 106 height 106
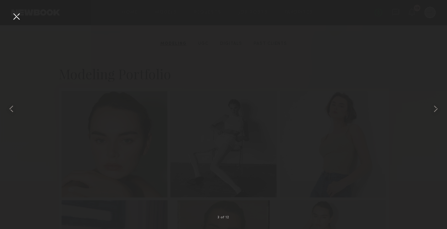
click at [19, 17] on div at bounding box center [16, 16] width 11 height 11
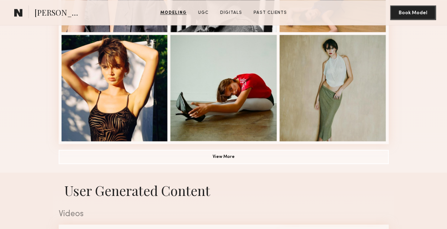
scroll to position [569, 0]
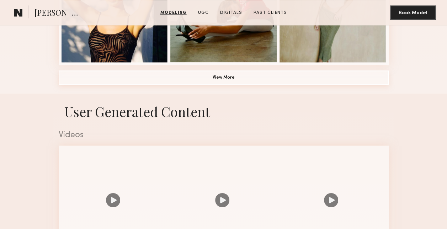
click at [233, 85] on button "View More" at bounding box center [224, 77] width 330 height 14
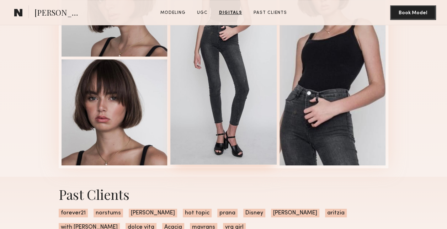
scroll to position [1435, 0]
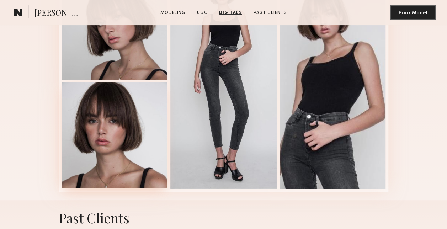
click at [91, 151] on div at bounding box center [115, 135] width 106 height 106
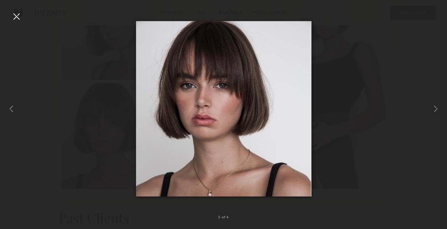
click at [266, 105] on img at bounding box center [223, 108] width 175 height 175
click at [260, 110] on img at bounding box center [223, 108] width 175 height 175
click at [15, 27] on div at bounding box center [9, 108] width 18 height 195
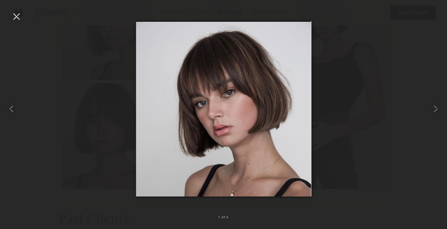
click at [17, 20] on div at bounding box center [16, 16] width 11 height 11
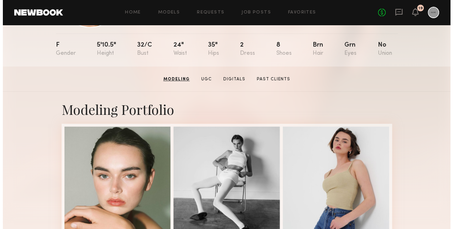
scroll to position [0, 0]
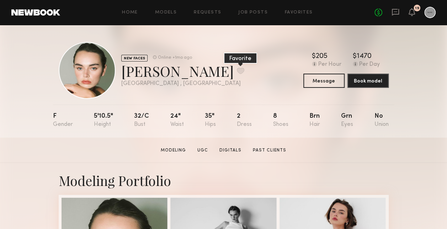
click at [237, 69] on button at bounding box center [240, 71] width 7 height 6
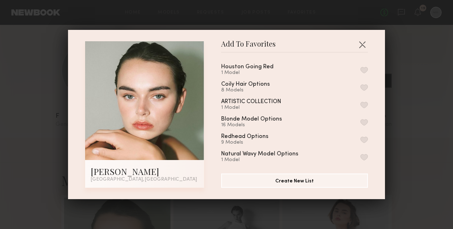
click at [360, 70] on button "button" at bounding box center [363, 70] width 7 height 6
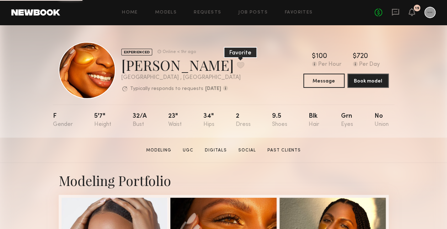
click at [237, 67] on button at bounding box center [240, 65] width 7 height 6
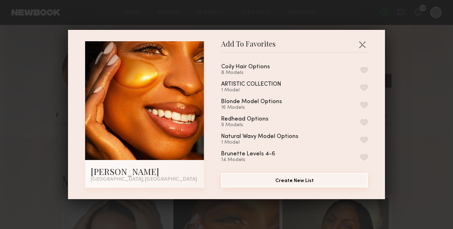
click at [315, 182] on button "Create New List" at bounding box center [294, 180] width 147 height 14
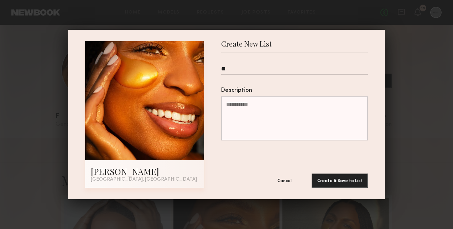
type input "*"
type input "**********"
click at [346, 184] on button "Create & Save to List" at bounding box center [339, 180] width 56 height 14
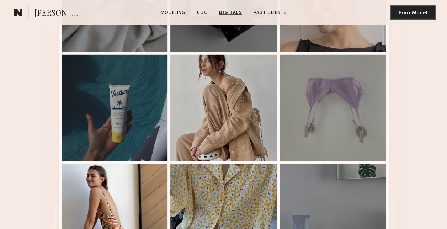
scroll to position [997, 0]
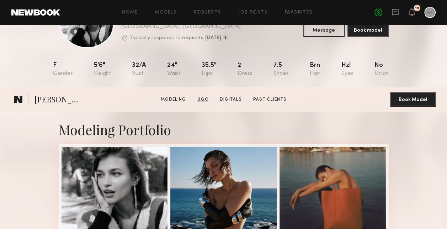
scroll to position [0, 0]
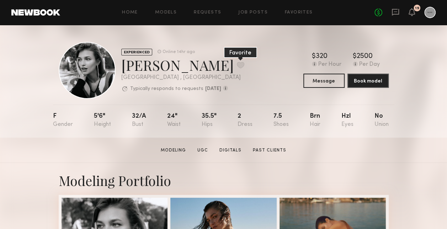
click at [237, 63] on button at bounding box center [240, 65] width 7 height 6
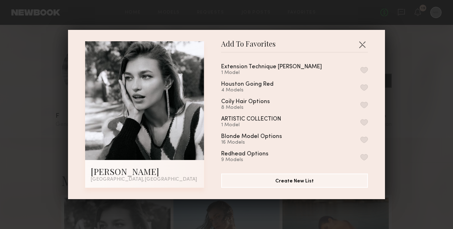
click at [360, 70] on button "button" at bounding box center [363, 70] width 7 height 6
click at [360, 43] on button "button" at bounding box center [361, 44] width 11 height 11
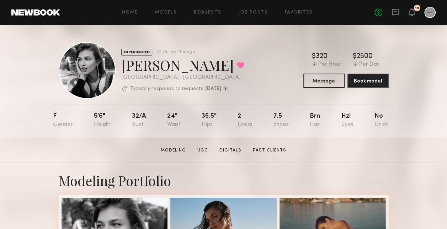
click at [258, 17] on div "Home Models Requests Job Posts Favorites Sign Out No fees up to $5,000 19" at bounding box center [248, 12] width 376 height 11
click at [260, 11] on link "Job Posts" at bounding box center [253, 12] width 30 height 5
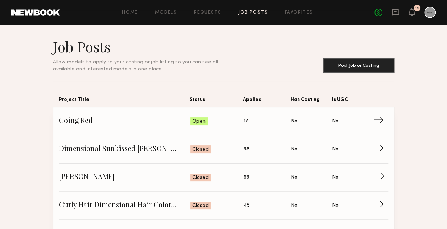
click at [78, 175] on span "Rich Brunette" at bounding box center [124, 177] width 131 height 11
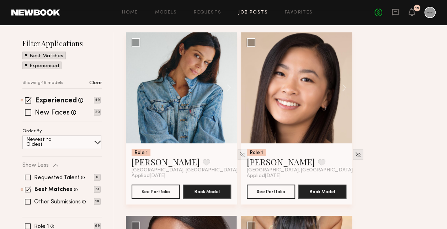
scroll to position [71, 0]
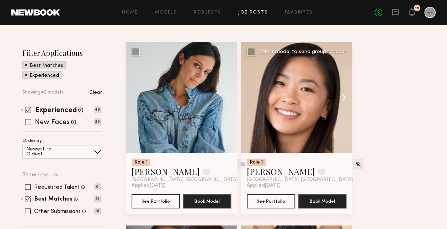
click at [345, 99] on button at bounding box center [341, 97] width 23 height 111
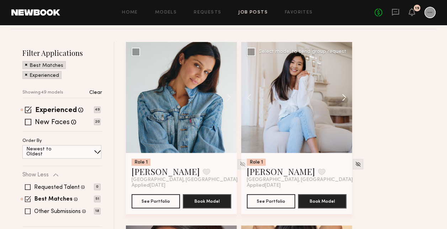
click at [345, 99] on button at bounding box center [341, 97] width 23 height 111
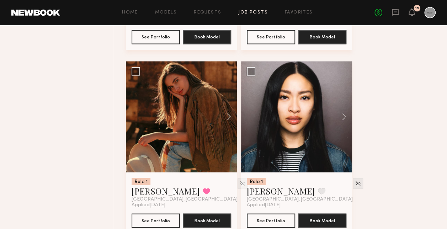
scroll to position [605, 0]
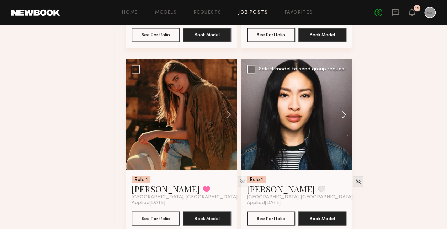
click at [339, 112] on button at bounding box center [341, 114] width 23 height 111
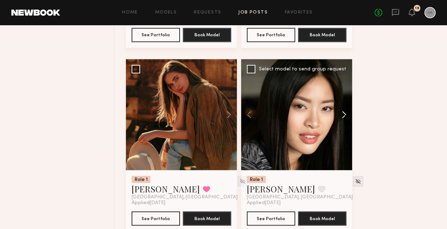
click at [341, 113] on button at bounding box center [341, 114] width 23 height 111
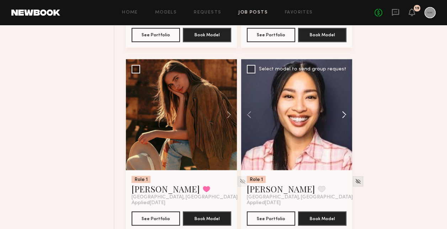
click at [341, 113] on button at bounding box center [341, 114] width 23 height 111
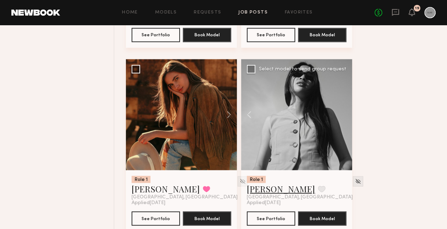
click at [266, 193] on link "Jennifer L." at bounding box center [281, 188] width 68 height 11
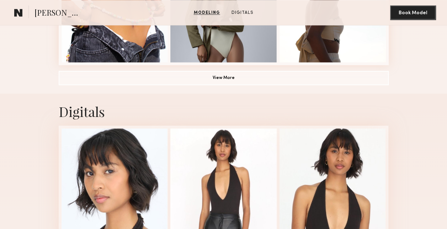
scroll to position [676, 0]
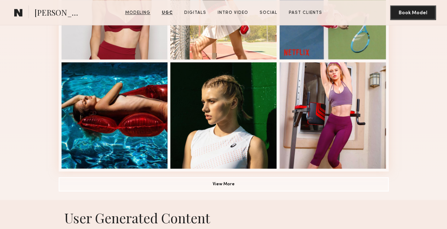
scroll to position [463, 0]
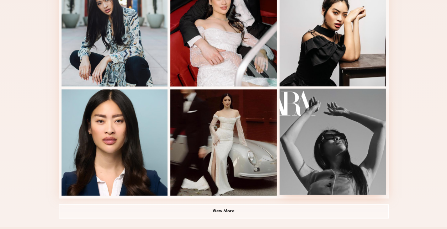
scroll to position [498, 0]
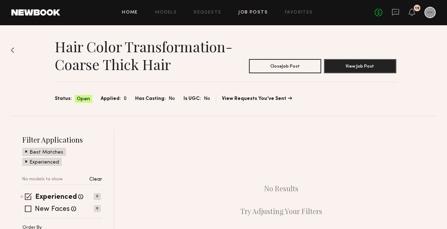
click at [132, 10] on link "Home" at bounding box center [130, 12] width 16 height 5
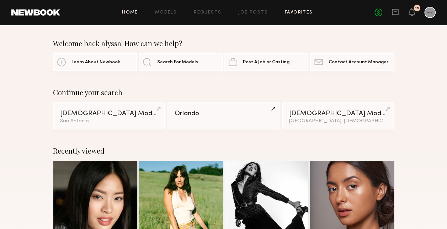
click at [302, 11] on link "Favorites" at bounding box center [299, 12] width 28 height 5
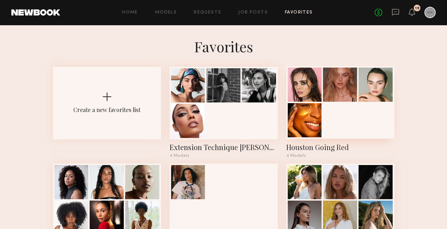
click at [340, 115] on div at bounding box center [340, 102] width 108 height 73
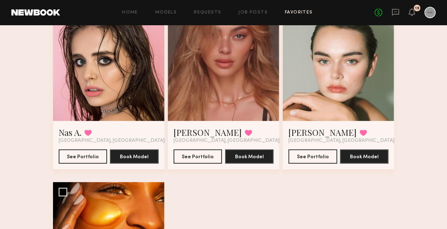
scroll to position [71, 0]
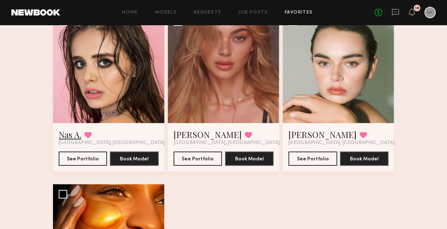
click at [78, 135] on link "Nas A." at bounding box center [70, 134] width 23 height 11
click at [195, 135] on link "Johanna C." at bounding box center [208, 134] width 68 height 11
click at [321, 136] on link "Alexandra M." at bounding box center [323, 134] width 68 height 11
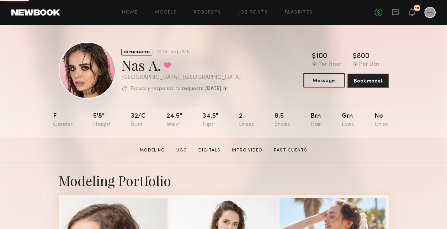
click at [333, 83] on button "Message" at bounding box center [324, 80] width 41 height 14
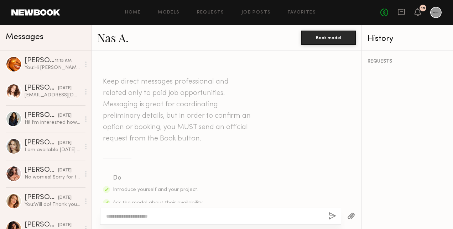
click at [232, 208] on div at bounding box center [226, 216] width 270 height 26
click at [237, 215] on textarea at bounding box center [214, 216] width 216 height 7
type textarea "*"
click at [235, 215] on textarea "**********" at bounding box center [214, 216] width 217 height 7
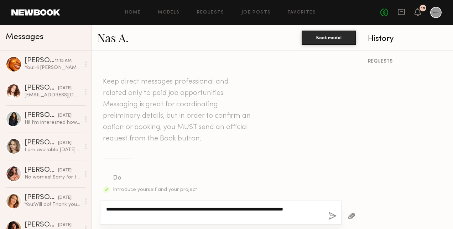
click at [174, 212] on textarea "**********" at bounding box center [214, 213] width 217 height 14
click at [158, 217] on textarea "**********" at bounding box center [214, 213] width 217 height 14
click at [256, 215] on textarea "**********" at bounding box center [214, 213] width 217 height 14
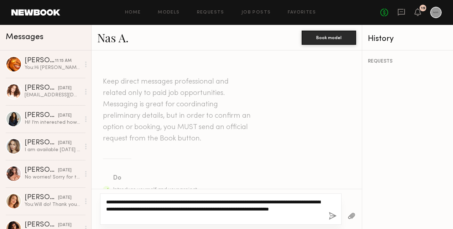
click at [288, 210] on textarea "**********" at bounding box center [214, 209] width 217 height 21
click at [243, 216] on textarea "**********" at bounding box center [214, 209] width 217 height 21
type textarea "**********"
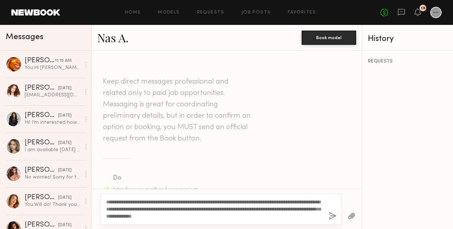
drag, startPoint x: 251, startPoint y: 221, endPoint x: 139, endPoint y: 215, distance: 111.9
click at [139, 216] on div "**********" at bounding box center [220, 209] width 241 height 31
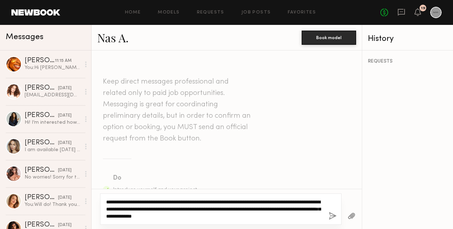
click at [265, 219] on textarea "**********" at bounding box center [214, 209] width 217 height 21
drag, startPoint x: 249, startPoint y: 216, endPoint x: 102, endPoint y: 198, distance: 148.9
click at [99, 198] on div "**********" at bounding box center [226, 209] width 270 height 40
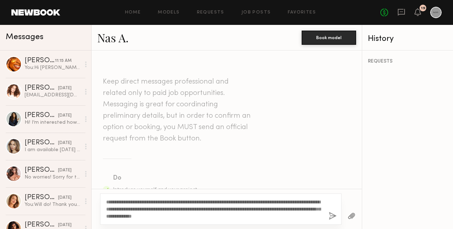
drag, startPoint x: 256, startPoint y: 224, endPoint x: 260, endPoint y: 220, distance: 5.3
click at [258, 223] on div "**********" at bounding box center [220, 209] width 241 height 31
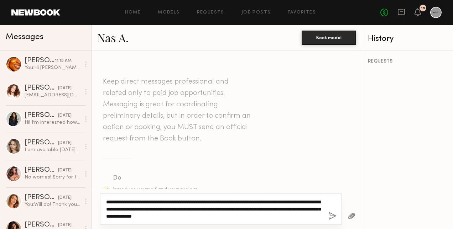
click at [261, 218] on textarea "**********" at bounding box center [214, 209] width 217 height 21
click at [288, 211] on textarea "**********" at bounding box center [214, 209] width 217 height 21
click at [249, 209] on textarea "**********" at bounding box center [214, 209] width 217 height 21
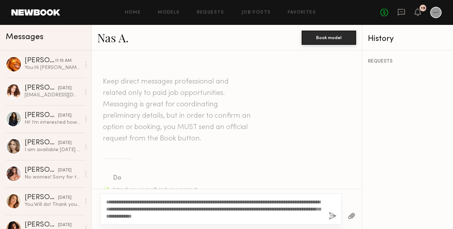
click at [335, 216] on button "button" at bounding box center [332, 216] width 8 height 9
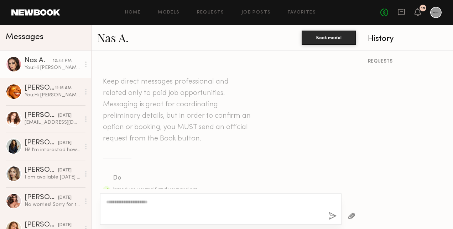
scroll to position [249, 0]
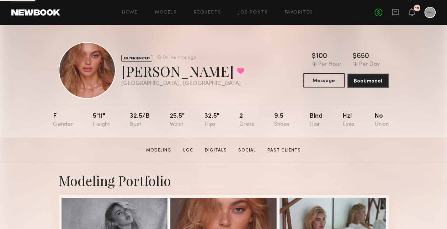
click at [324, 84] on button "Message" at bounding box center [324, 80] width 41 height 14
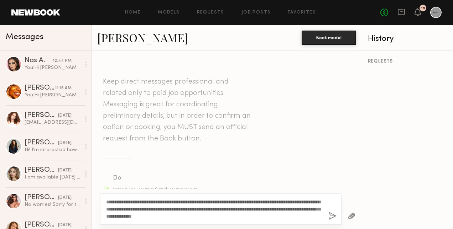
click at [120, 204] on textarea "**********" at bounding box center [214, 209] width 217 height 21
click at [236, 152] on section "Keep direct messages professional and related only to paid job opportunities. M…" at bounding box center [226, 199] width 247 height 247
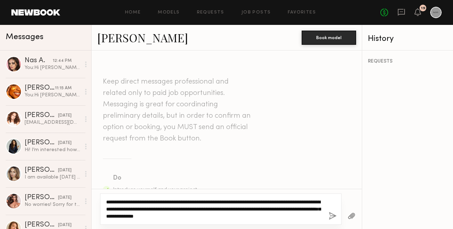
click at [120, 211] on textarea "**********" at bounding box center [214, 209] width 217 height 21
click at [121, 203] on textarea "**********" at bounding box center [214, 209] width 217 height 21
type textarea "**********"
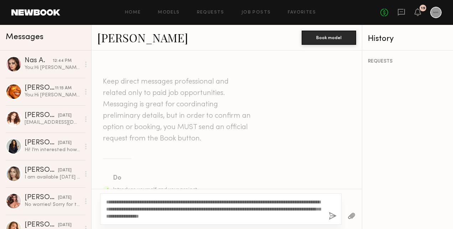
click at [333, 218] on button "button" at bounding box center [332, 216] width 8 height 9
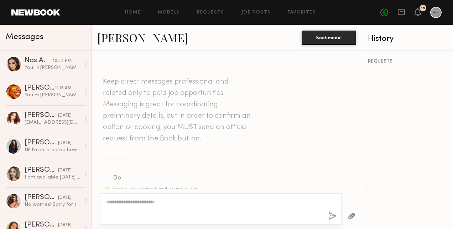
scroll to position [249, 0]
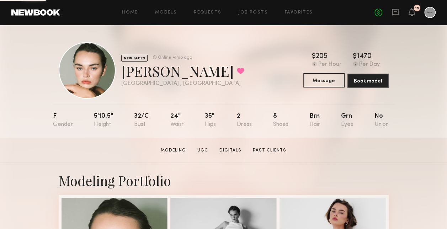
click at [327, 82] on button "Message" at bounding box center [324, 80] width 41 height 14
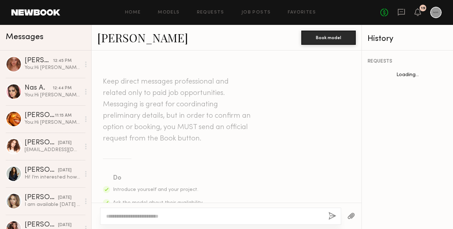
click at [180, 216] on textarea at bounding box center [214, 216] width 216 height 7
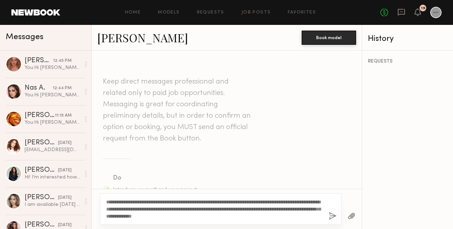
click at [120, 205] on textarea "**********" at bounding box center [214, 209] width 217 height 21
type textarea "**********"
click at [335, 219] on button "button" at bounding box center [332, 216] width 8 height 9
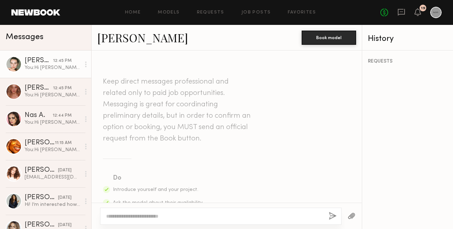
scroll to position [249, 0]
